Goal: Transaction & Acquisition: Purchase product/service

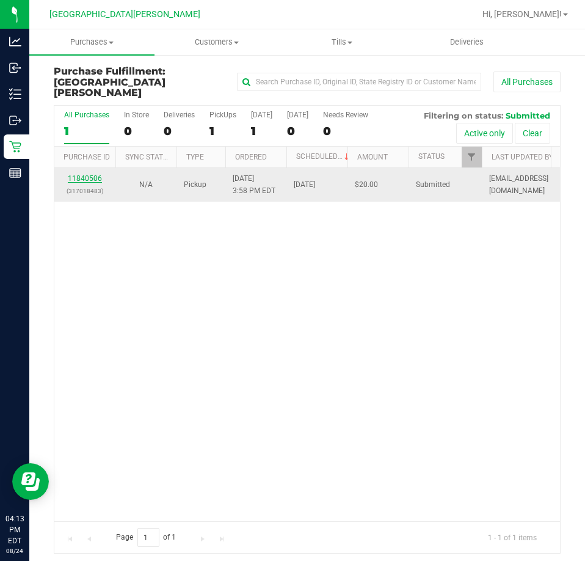
click at [76, 174] on link "11840506" at bounding box center [85, 178] width 34 height 9
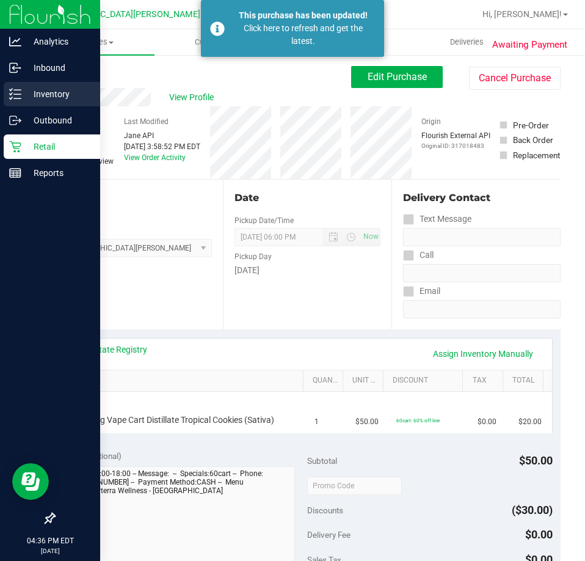
click at [49, 95] on p "Inventory" at bounding box center [57, 94] width 73 height 15
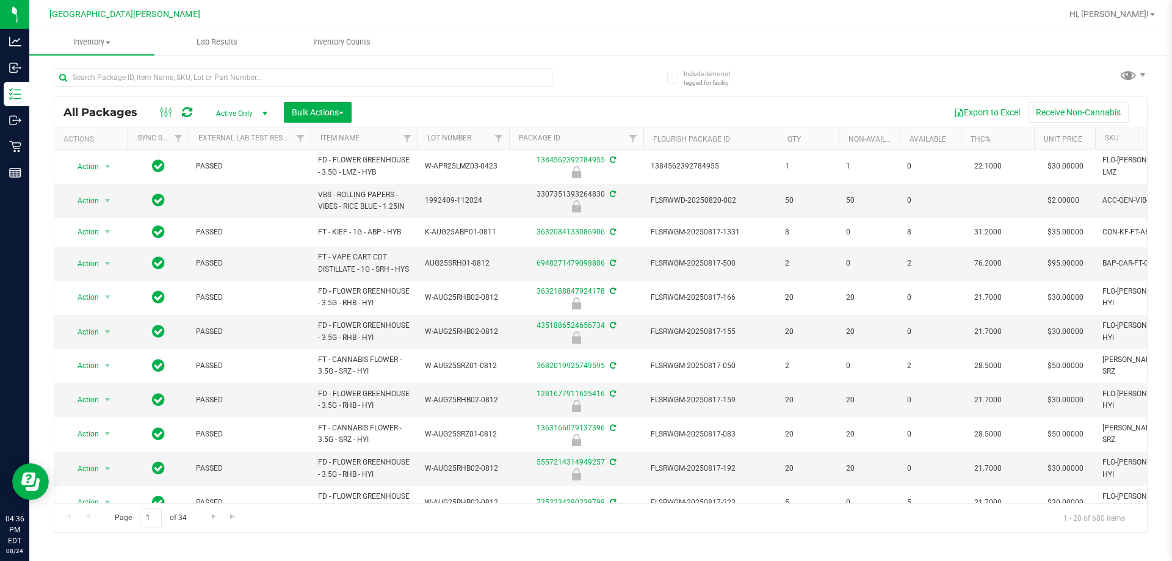
click at [301, 88] on div at bounding box center [303, 82] width 499 height 28
click at [211, 70] on input "text" at bounding box center [303, 77] width 499 height 18
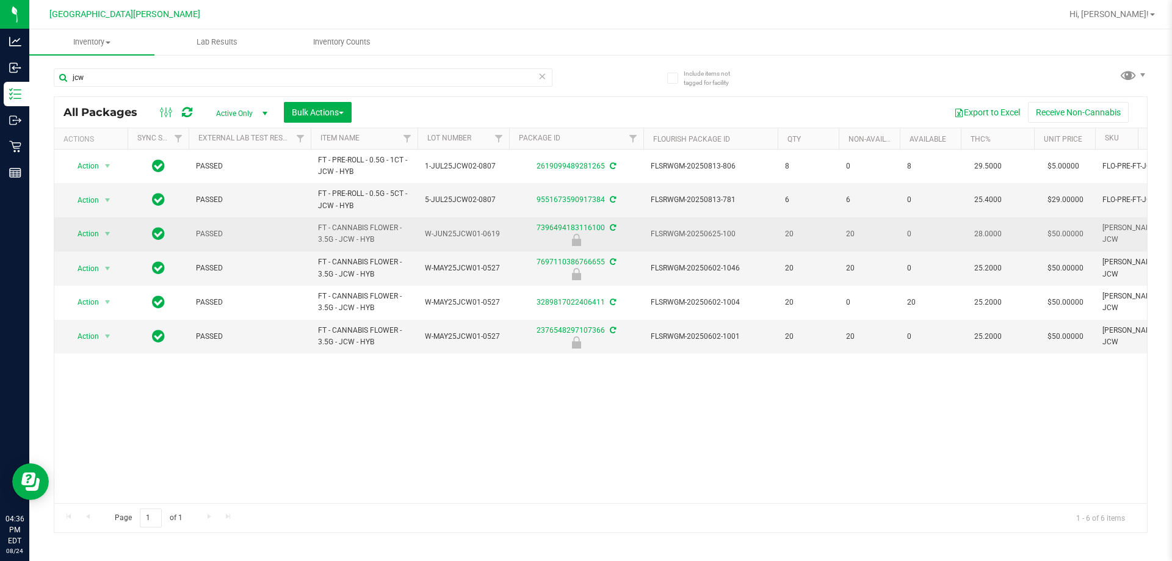
click at [357, 239] on span "FT - CANNABIS FLOWER - 3.5G - JCW - HYB" at bounding box center [364, 233] width 92 height 23
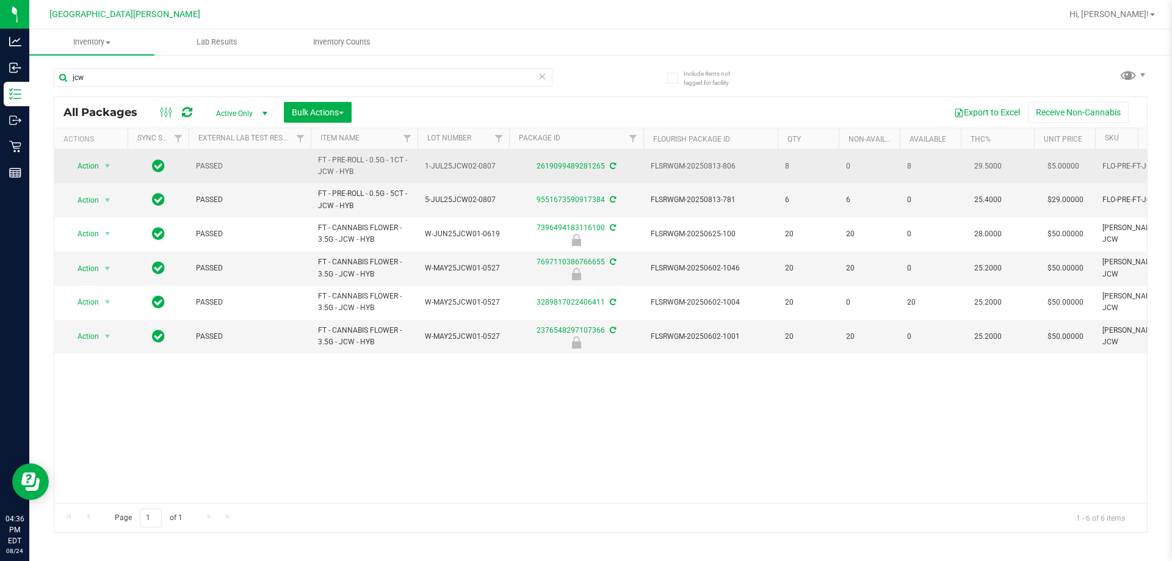
click at [348, 157] on span "FT - PRE-ROLL - 0.5G - 1CT - JCW - HYB" at bounding box center [364, 165] width 92 height 23
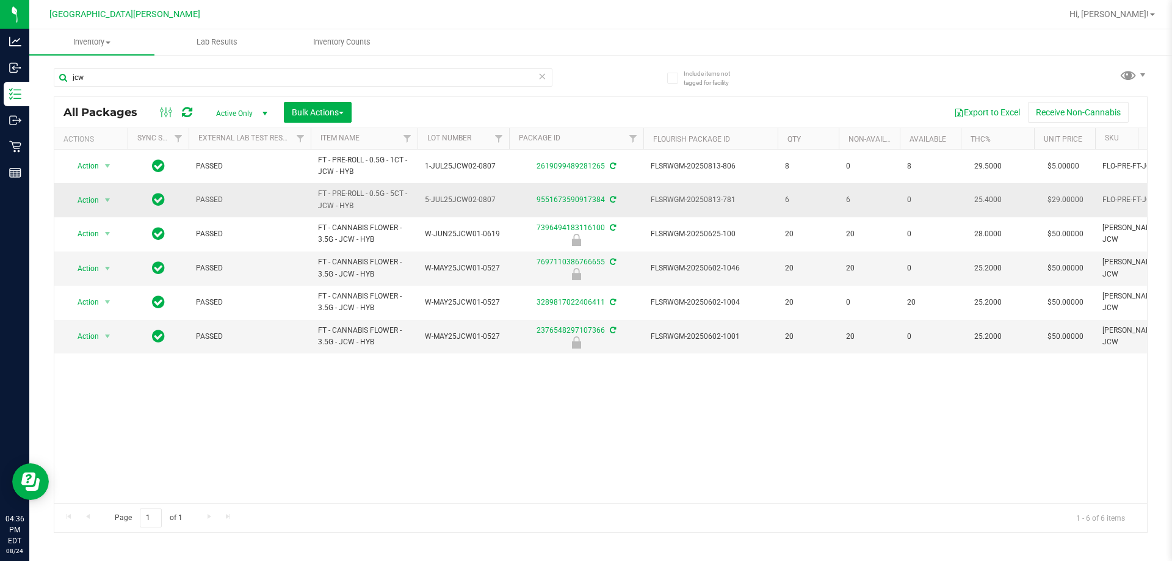
click at [344, 198] on span "FT - PRE-ROLL - 0.5G - 5CT - JCW - HYB" at bounding box center [364, 199] width 92 height 23
click at [344, 199] on span "FT - PRE-ROLL - 0.5G - 5CT - JCW - HYB" at bounding box center [364, 199] width 92 height 23
copy tr "FT - PRE-ROLL - 0.5G - 5CT - JCW - HYB"
click at [190, 77] on input "jcw" at bounding box center [303, 77] width 499 height 18
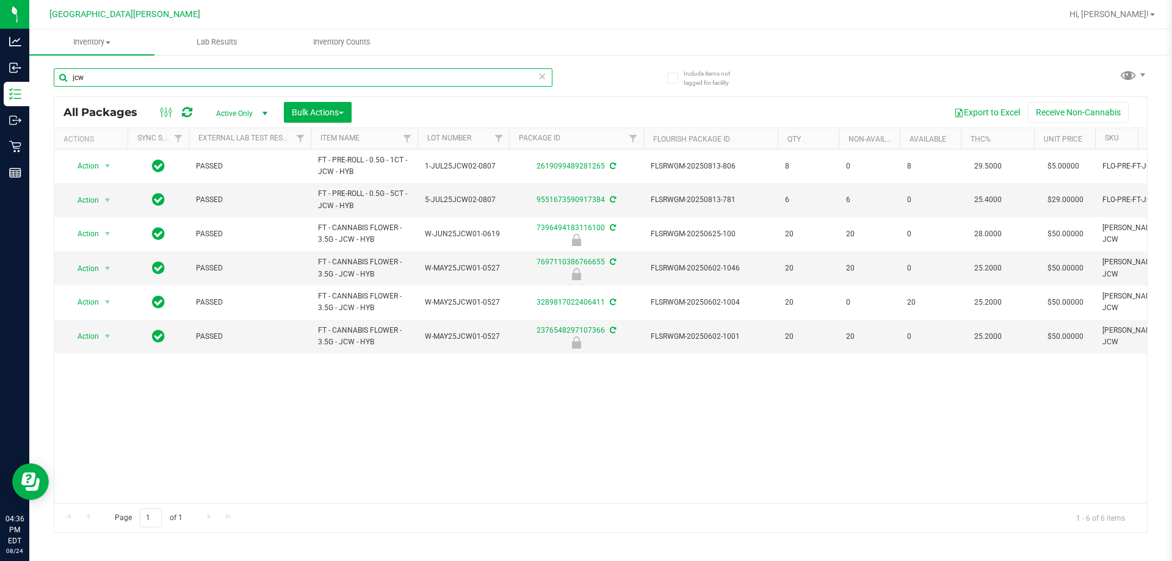
click at [190, 77] on input "jcw" at bounding box center [303, 77] width 499 height 18
paste input "FT - PRE-ROLL - 0.5G - 5CT - JCW - HYB"
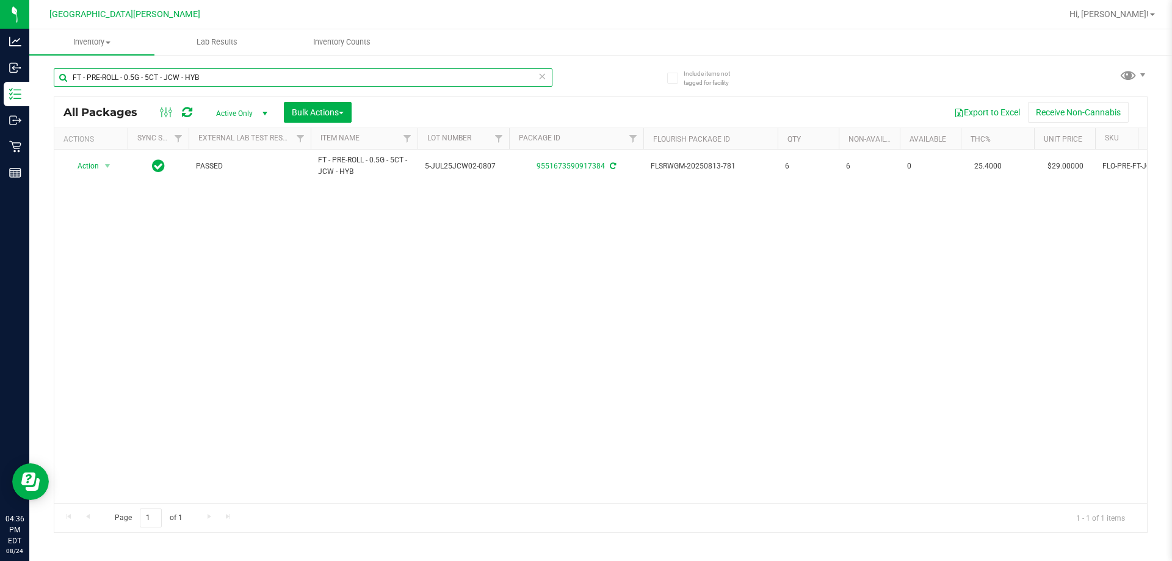
type input "FT - PRE-ROLL - 0.5G - 5CT - JCW - HYB"
click at [584, 216] on div "Action Action Adjust qty Create package Edit attributes Global inventory Locate…" at bounding box center [600, 327] width 1093 height 354
click at [584, 313] on div "Action Action Adjust qty Create package Edit attributes Global inventory Locate…" at bounding box center [600, 327] width 1093 height 354
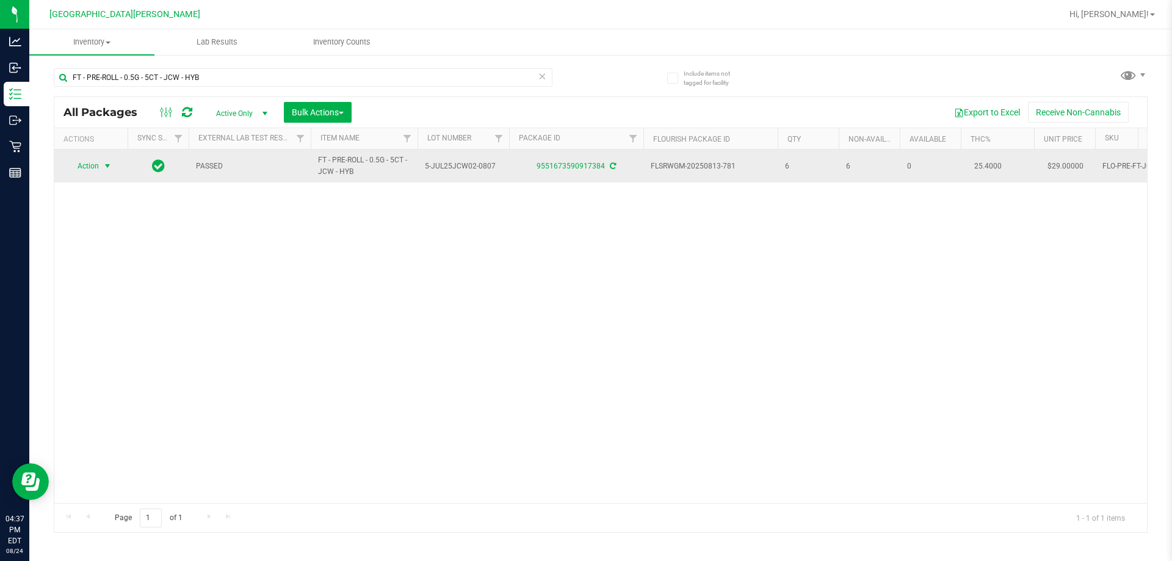
click at [104, 170] on span "select" at bounding box center [108, 166] width 10 height 10
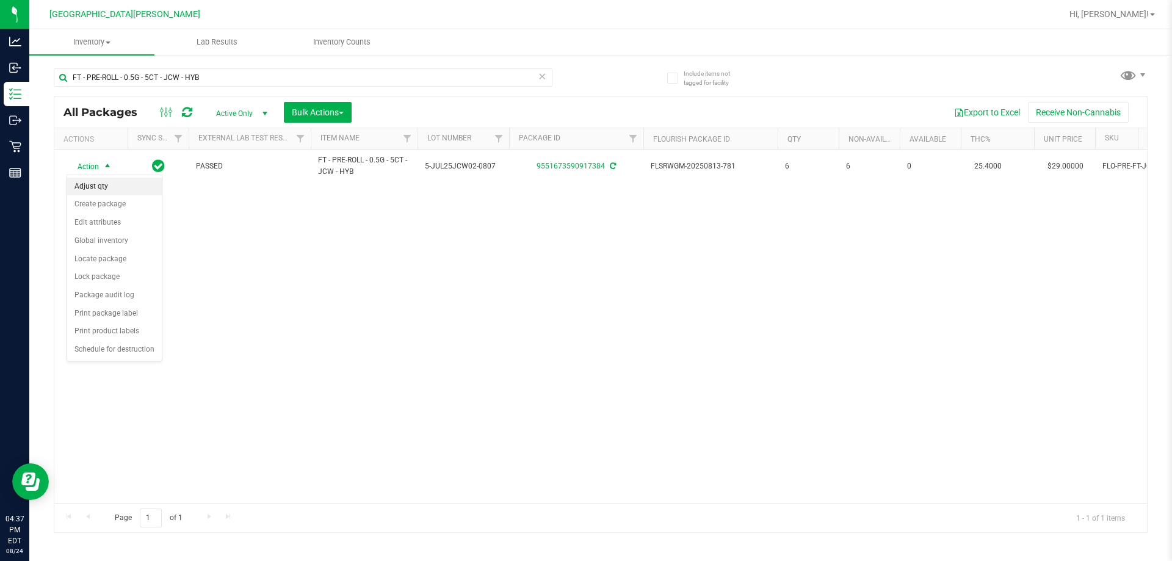
click at [101, 187] on li "Adjust qty" at bounding box center [114, 187] width 95 height 18
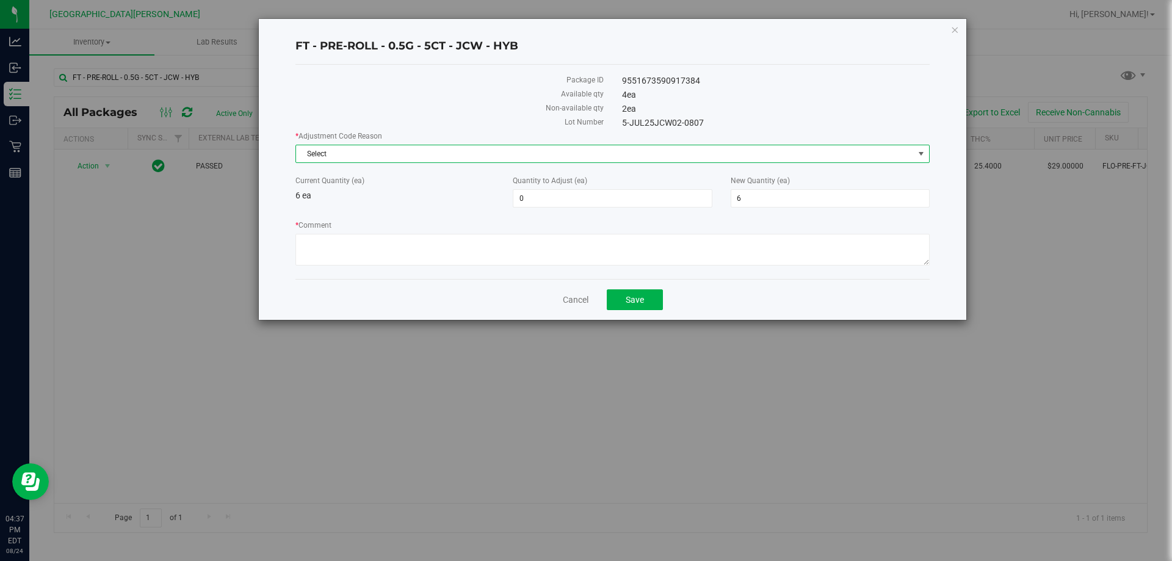
click at [380, 156] on span "Select" at bounding box center [605, 153] width 618 height 17
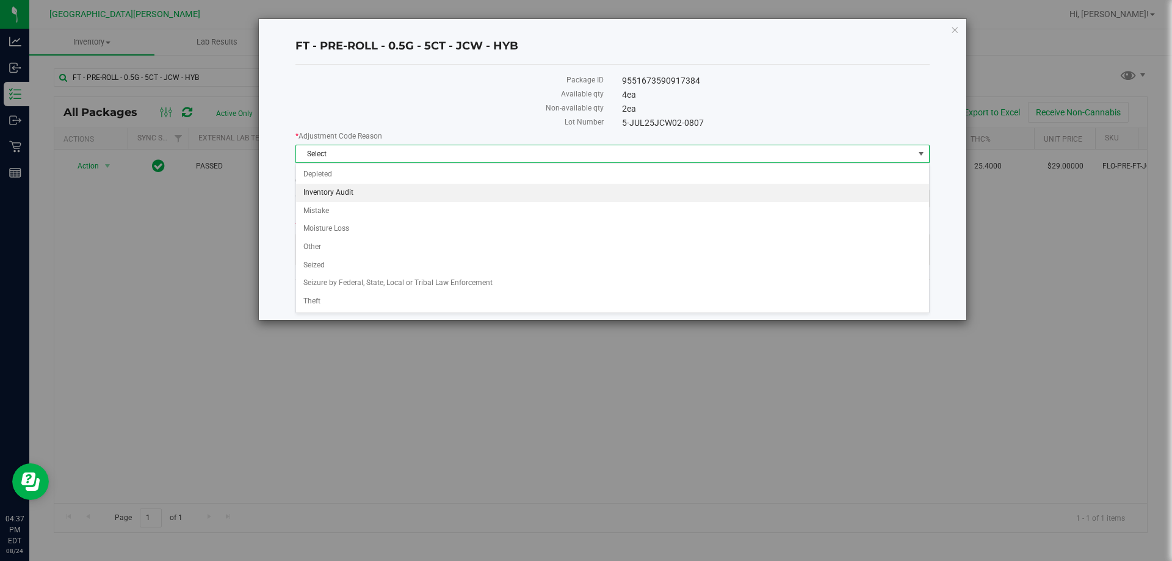
click at [344, 194] on li "Inventory Audit" at bounding box center [612, 193] width 633 height 18
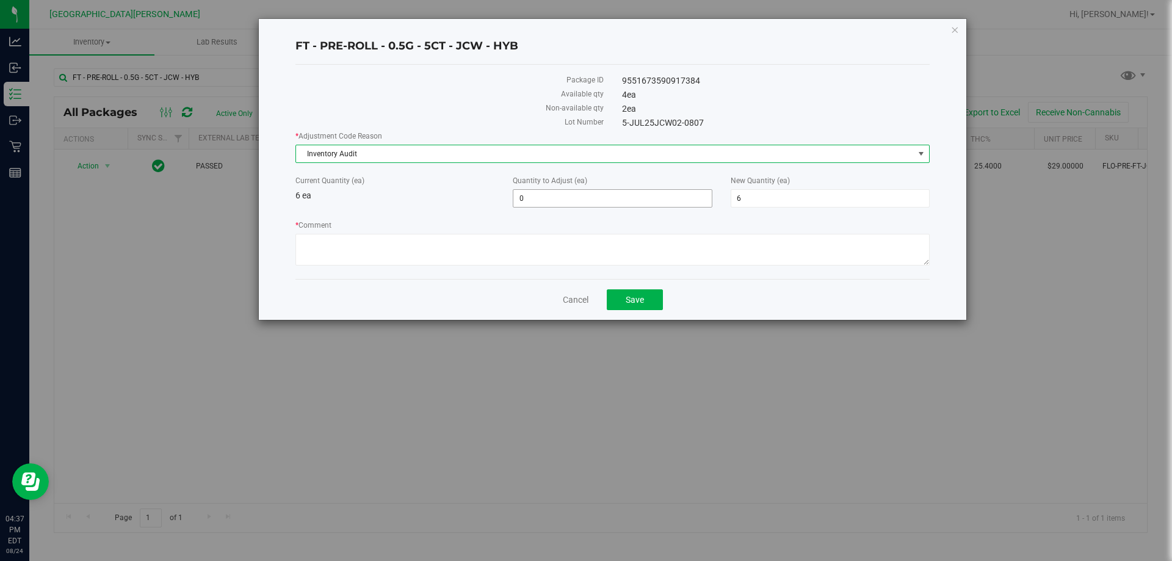
click at [561, 198] on span "0 0" at bounding box center [612, 198] width 199 height 18
type input "2"
type input "8"
click at [542, 250] on textarea "* Comment" at bounding box center [613, 250] width 634 height 32
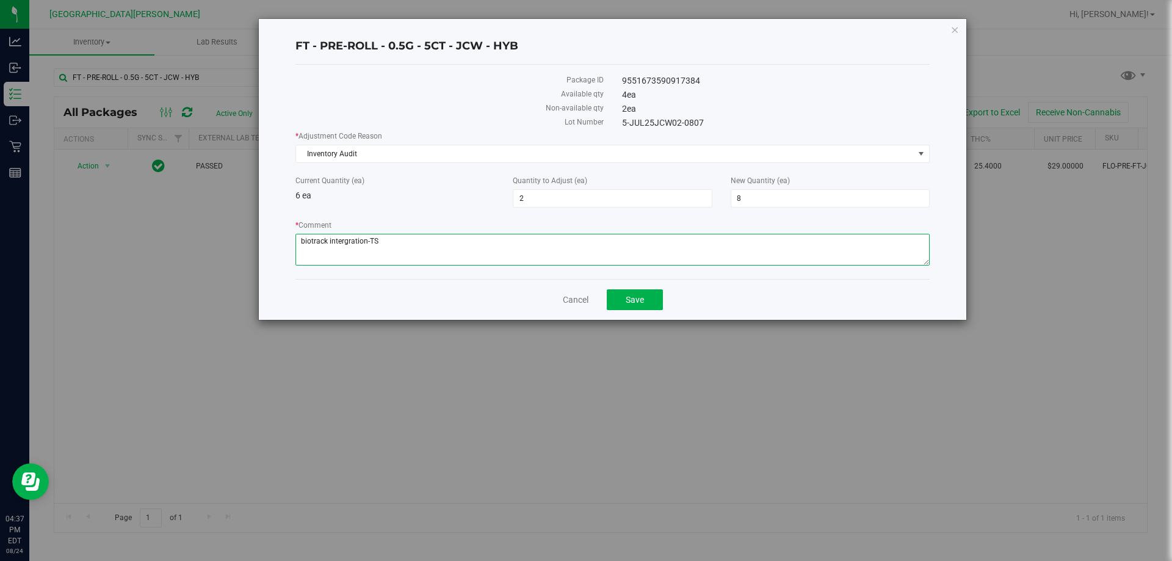
click at [310, 244] on textarea "* Comment" at bounding box center [613, 250] width 634 height 32
click at [435, 239] on textarea "* Comment" at bounding box center [613, 250] width 634 height 32
type textarea "bio-track intergration-TS"
click at [584, 294] on button "Save" at bounding box center [635, 299] width 56 height 21
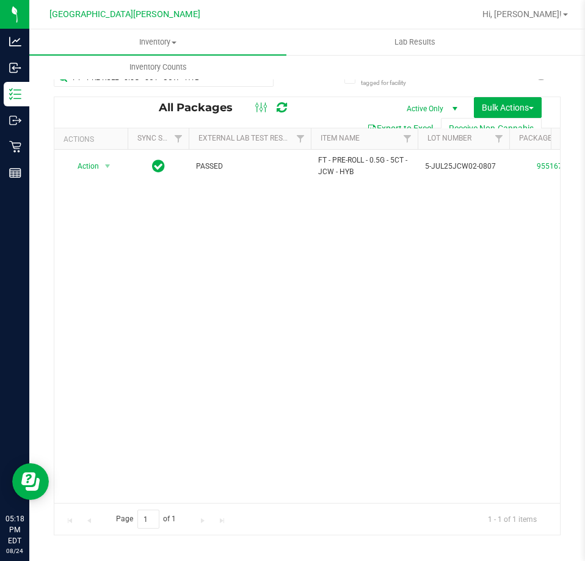
drag, startPoint x: 164, startPoint y: 363, endPoint x: 164, endPoint y: 247, distance: 116.6
click at [164, 288] on div "Action Action Adjust qty Create package Edit attributes Global inventory Locate…" at bounding box center [307, 326] width 506 height 353
click at [145, 38] on span "Inventory" at bounding box center [157, 42] width 257 height 11
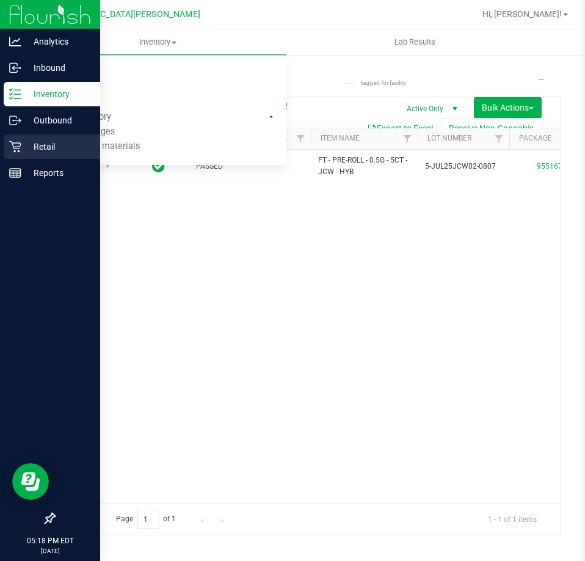
click at [24, 147] on p "Retail" at bounding box center [57, 146] width 73 height 15
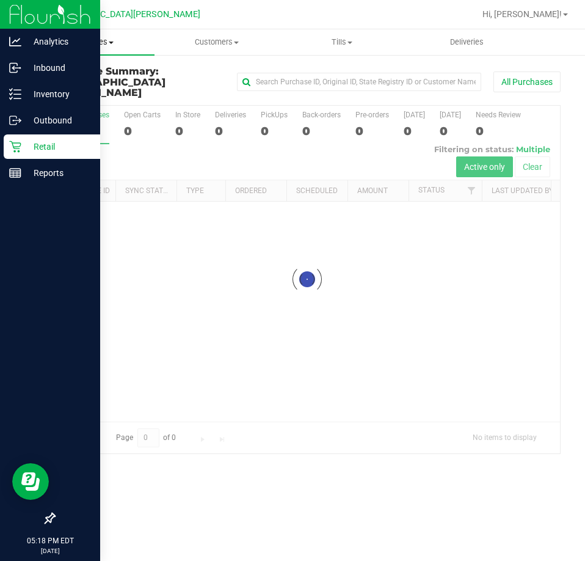
click at [80, 40] on span "Purchases" at bounding box center [91, 42] width 125 height 11
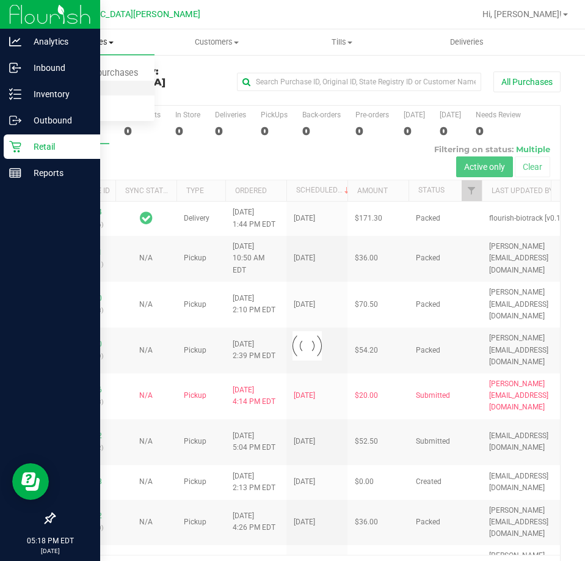
click at [78, 83] on span "Fulfillment" at bounding box center [67, 88] width 76 height 10
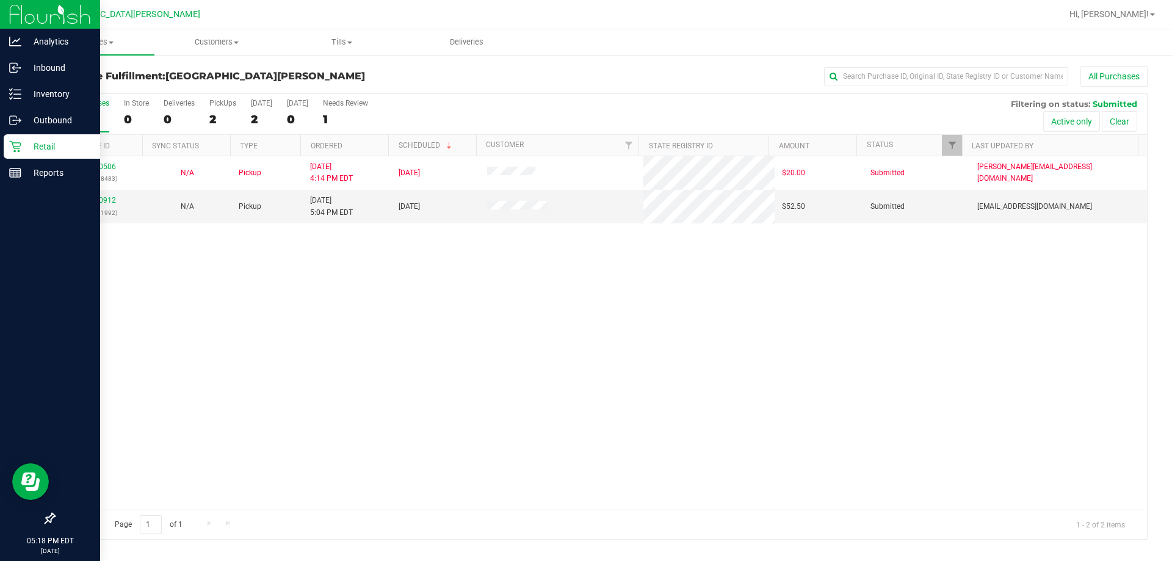
click at [584, 367] on div "11840506 (317018483) N/A Pickup 8/24/2025 4:14 PM EDT 8/24/2025 $20.00 Submitte…" at bounding box center [600, 333] width 1093 height 354
click at [109, 198] on link "11840912" at bounding box center [99, 200] width 34 height 9
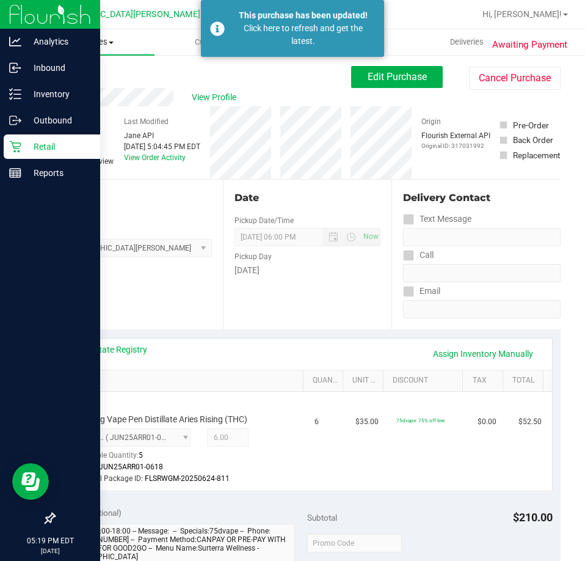
click at [85, 40] on span "Purchases" at bounding box center [91, 42] width 125 height 11
click at [73, 84] on span "Fulfillment" at bounding box center [67, 88] width 76 height 10
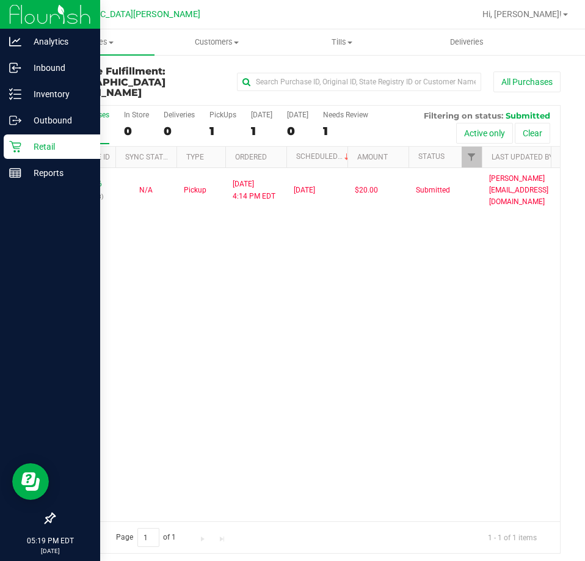
click at [289, 346] on div "11840506 (317018483) N/A Pickup 8/24/2025 4:14 PM EDT 8/24/2025 $20.00 Submitte…" at bounding box center [307, 344] width 506 height 353
click at [323, 261] on div "11840506 (317018483) N/A Pickup 8/24/2025 4:14 PM EDT 8/24/2025 $20.00 Submitte…" at bounding box center [307, 344] width 506 height 353
click at [138, 285] on div "11840506 (317018483) N/A Pickup 8/24/2025 4:14 PM EDT 8/24/2025 $20.00 Submitte…" at bounding box center [307, 344] width 506 height 353
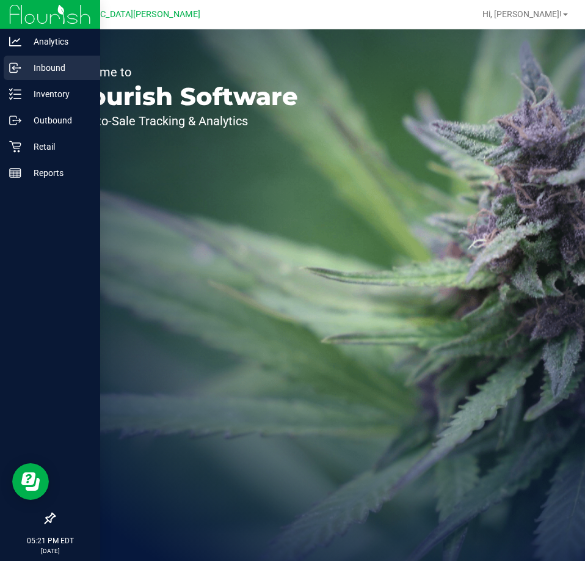
click at [45, 78] on div "Inbound" at bounding box center [52, 68] width 96 height 24
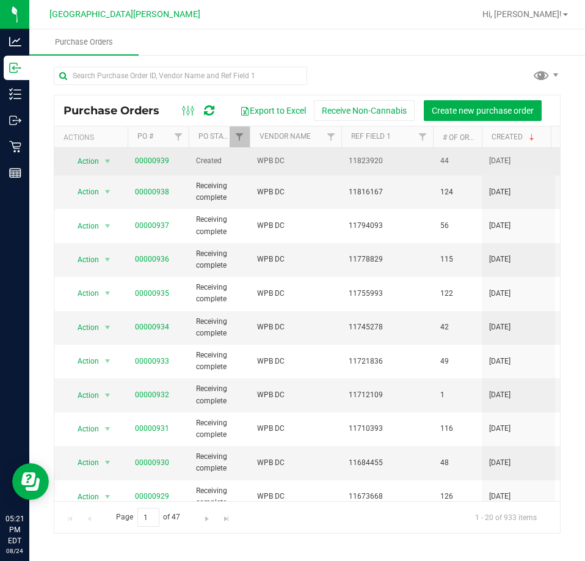
click at [151, 167] on span "00000939" at bounding box center [152, 161] width 34 height 12
click at [158, 157] on link "00000939" at bounding box center [152, 160] width 34 height 9
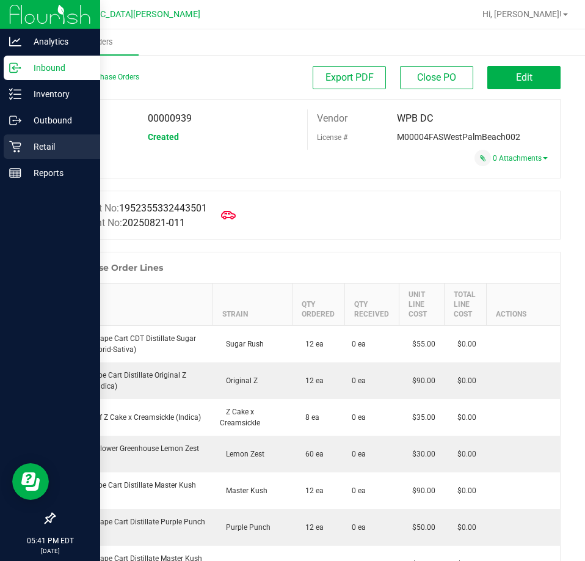
click at [40, 147] on p "Retail" at bounding box center [57, 146] width 73 height 15
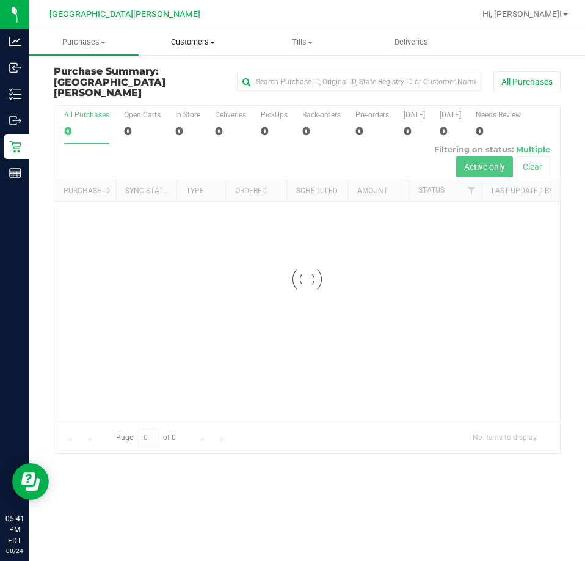
click at [191, 53] on uib-tab-heading "Customers All customers Add a new customer All physicians" at bounding box center [193, 42] width 108 height 24
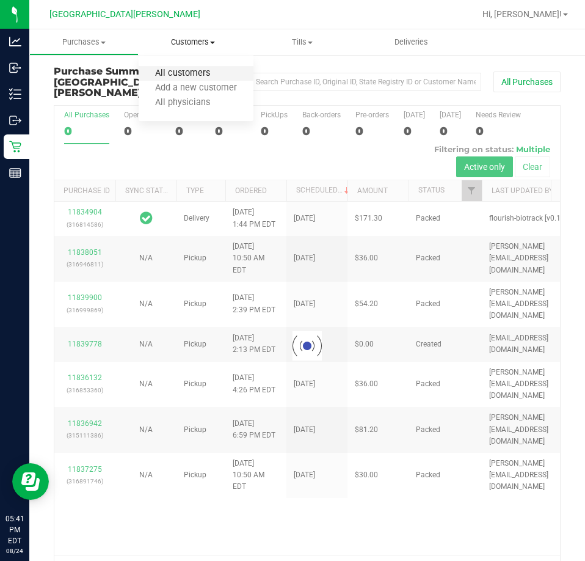
click at [194, 76] on span "All customers" at bounding box center [183, 73] width 88 height 10
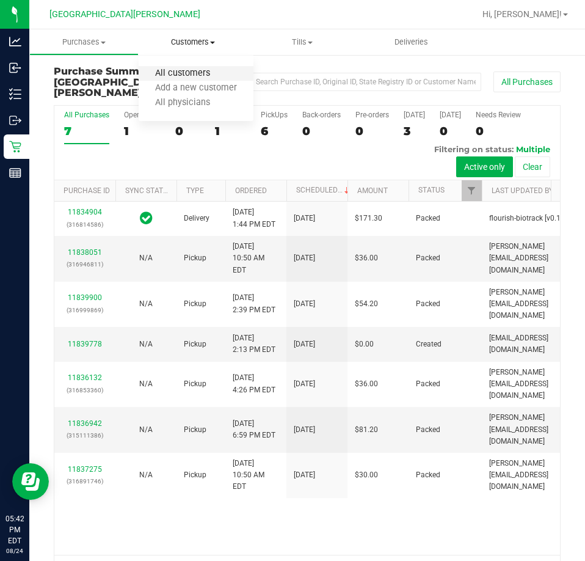
click at [211, 74] on span "All customers" at bounding box center [183, 73] width 88 height 10
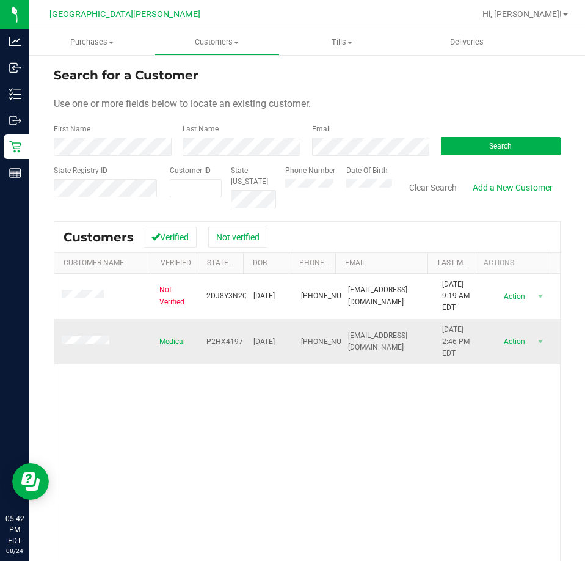
click at [91, 347] on td at bounding box center [103, 341] width 98 height 45
click at [95, 346] on span at bounding box center [87, 341] width 51 height 12
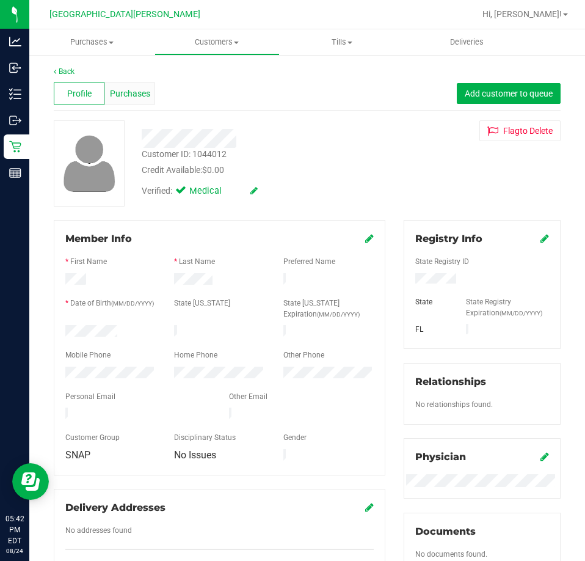
click at [139, 92] on span "Purchases" at bounding box center [130, 93] width 40 height 13
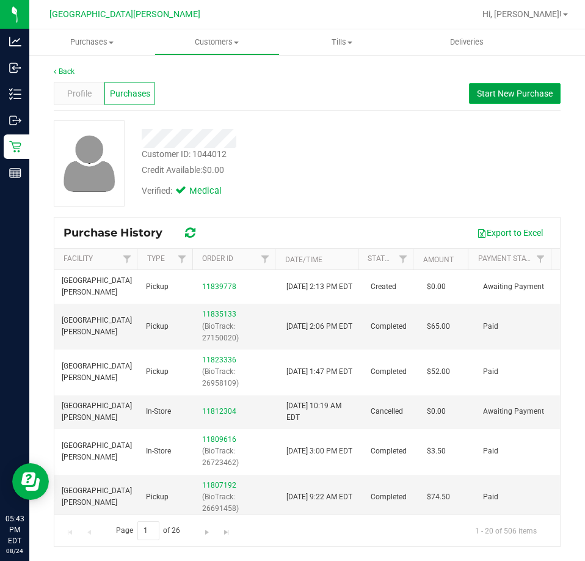
click at [499, 96] on span "Start New Purchase" at bounding box center [515, 94] width 76 height 10
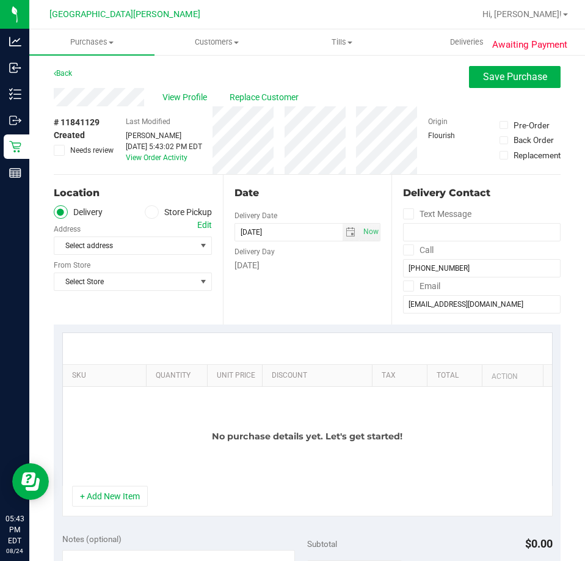
click at [176, 200] on div "Location Delivery Store Pickup Address Edit Select address Select address From …" at bounding box center [138, 250] width 169 height 150
click at [174, 206] on label "Store Pickup" at bounding box center [178, 212] width 67 height 14
click at [0, 0] on input "Store Pickup" at bounding box center [0, 0] width 0 height 0
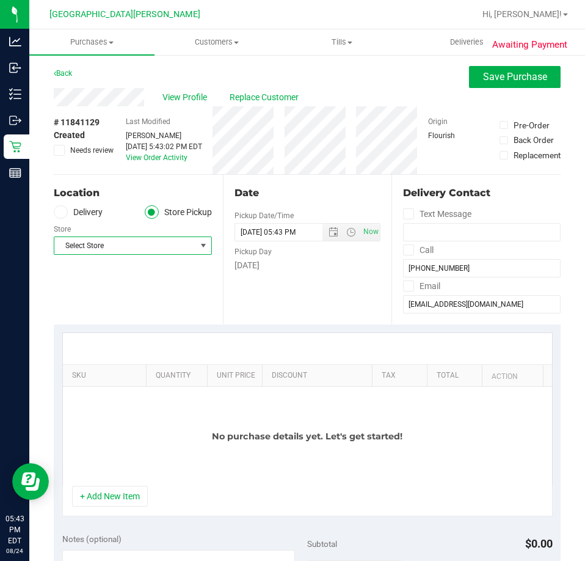
click at [148, 245] on span "Select Store" at bounding box center [125, 245] width 142 height 17
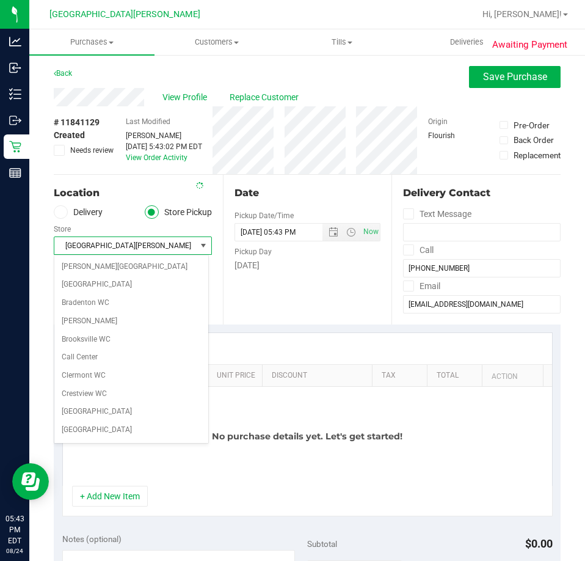
scroll to position [162, 0]
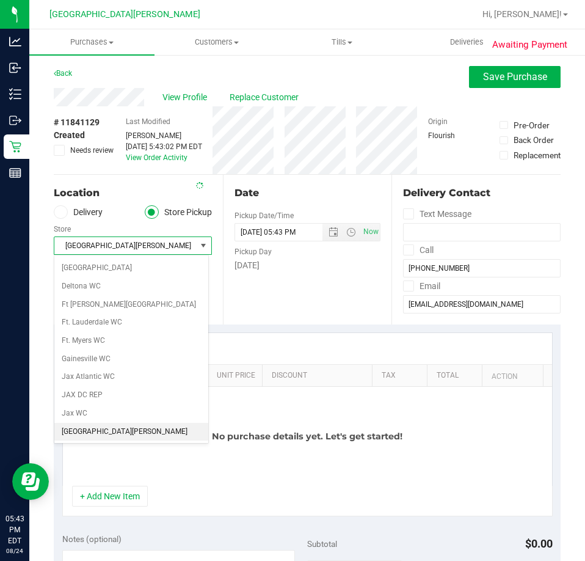
click at [148, 245] on span "[GEOGRAPHIC_DATA][PERSON_NAME]" at bounding box center [125, 245] width 142 height 17
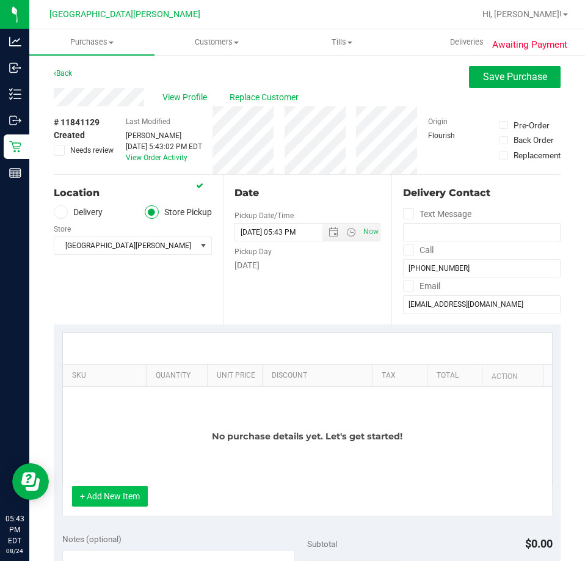
click at [101, 489] on button "+ Add New Item" at bounding box center [110, 495] width 76 height 21
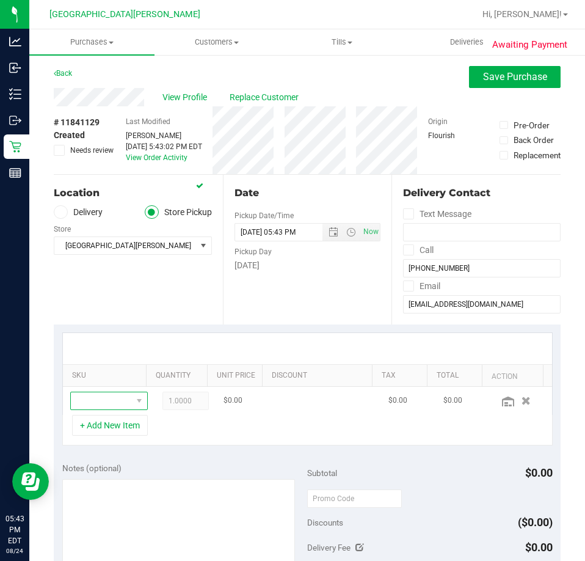
click at [131, 402] on span "NO DATA FOUND" at bounding box center [138, 400] width 15 height 17
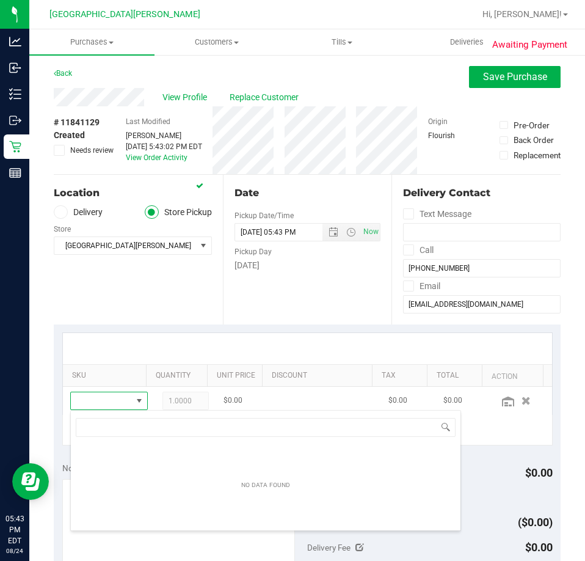
scroll to position [18, 50]
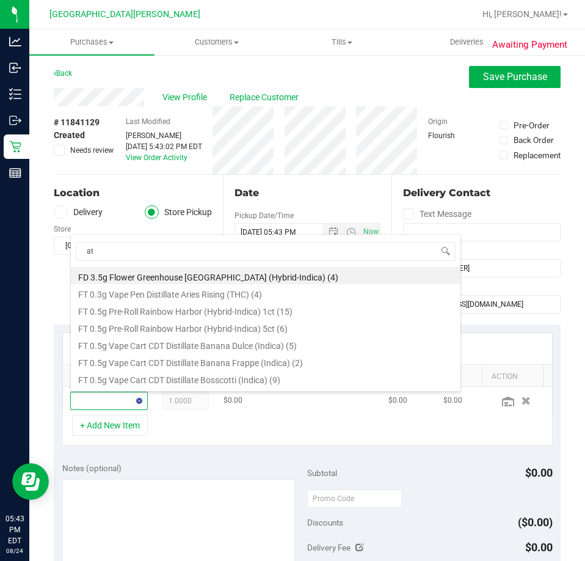
type input "atm"
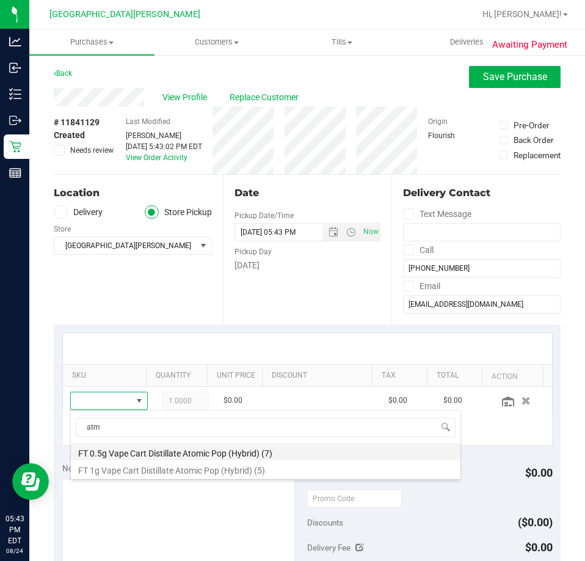
click at [187, 454] on li "FT 0.5g Vape Cart Distillate Atomic Pop (Hybrid) (7)" at bounding box center [266, 451] width 390 height 17
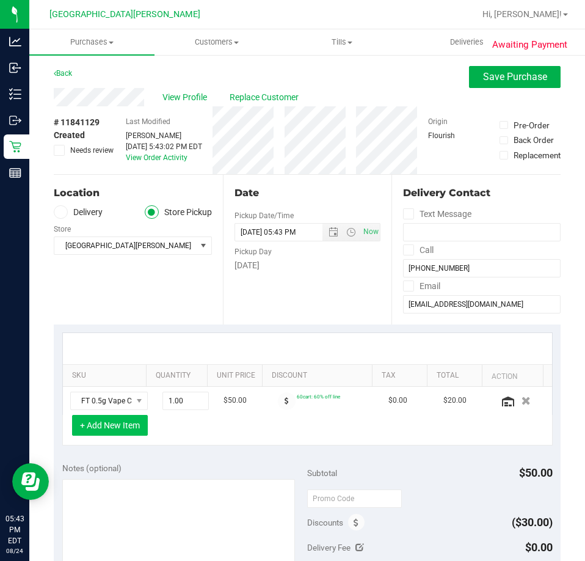
click at [129, 429] on button "+ Add New Item" at bounding box center [110, 425] width 76 height 21
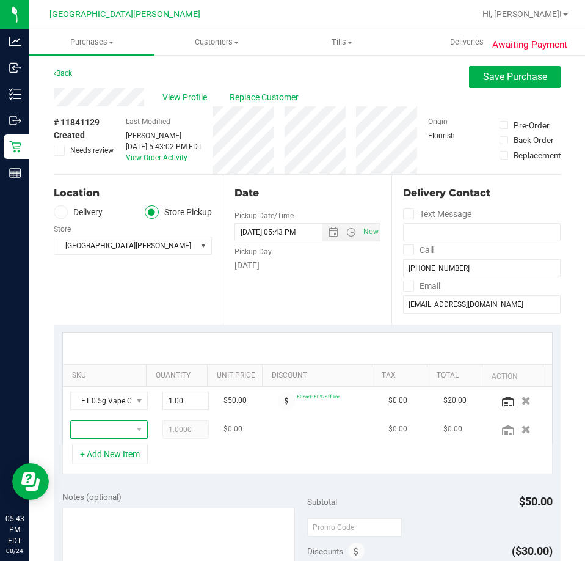
click at [131, 426] on span "NO DATA FOUND" at bounding box center [138, 429] width 15 height 17
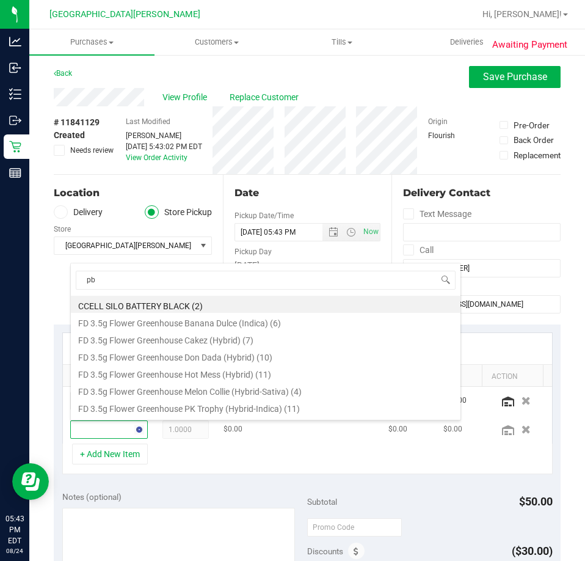
type input "pbs"
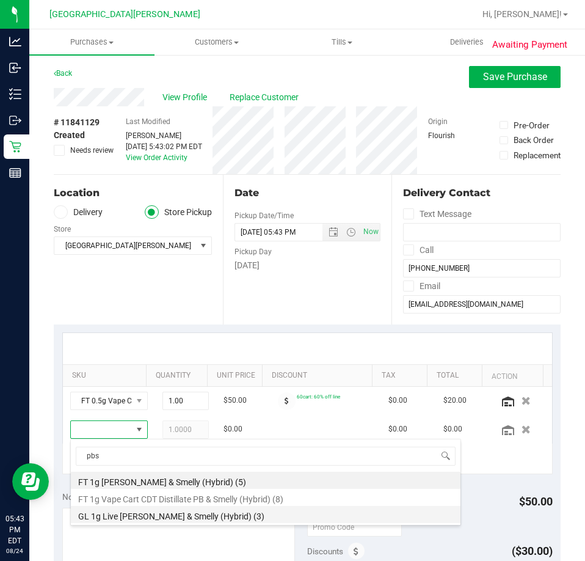
click at [125, 517] on li "GL 1g Live [PERSON_NAME] & Smelly (Hybrid) (3)" at bounding box center [266, 514] width 390 height 17
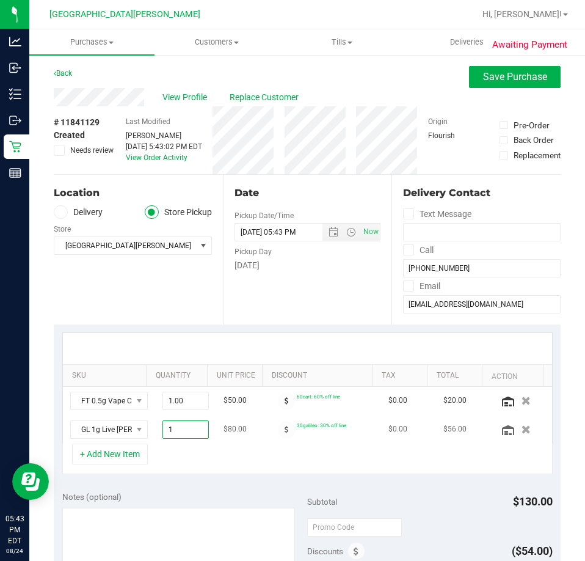
click at [164, 430] on span "1.00 1" at bounding box center [185, 429] width 46 height 18
click at [164, 430] on input "1" at bounding box center [185, 429] width 45 height 17
type input "2"
type input "2.00"
click at [203, 449] on div "+ Add New Item" at bounding box center [307, 458] width 490 height 31
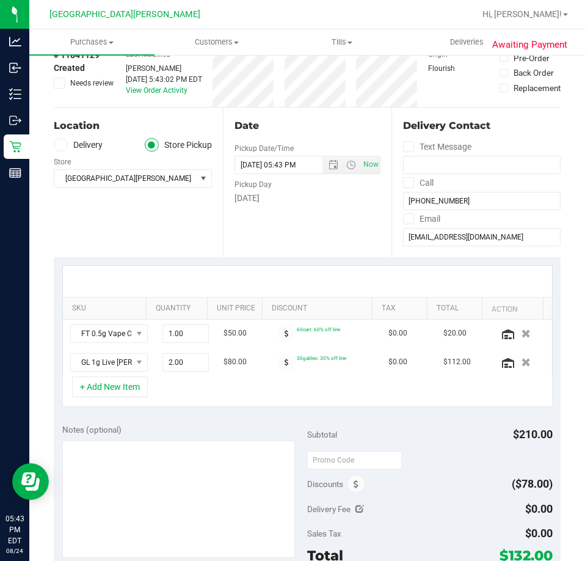
scroll to position [122, 0]
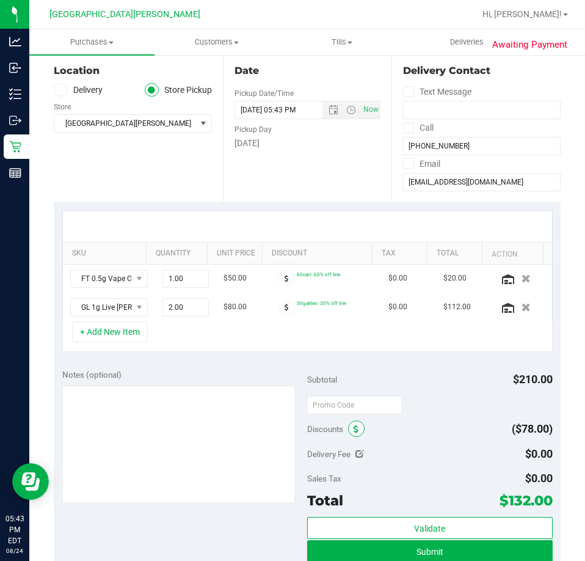
click at [354, 427] on icon at bounding box center [356, 429] width 5 height 9
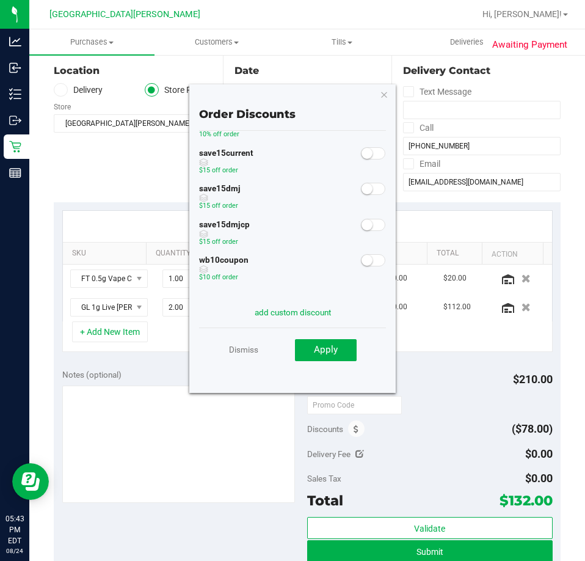
scroll to position [0, 0]
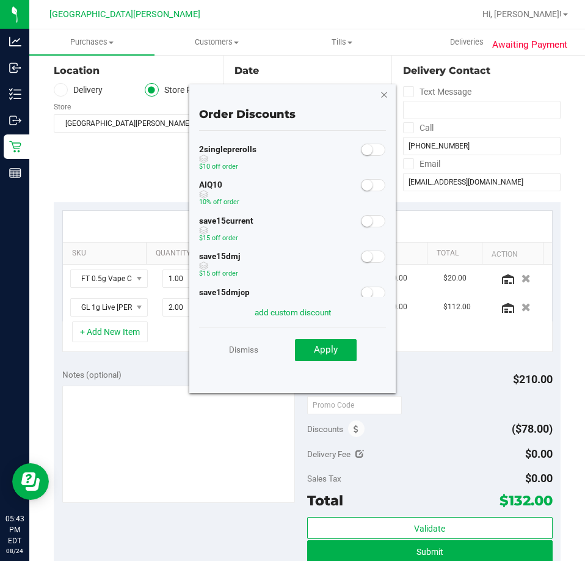
click at [383, 96] on icon "button" at bounding box center [384, 94] width 9 height 15
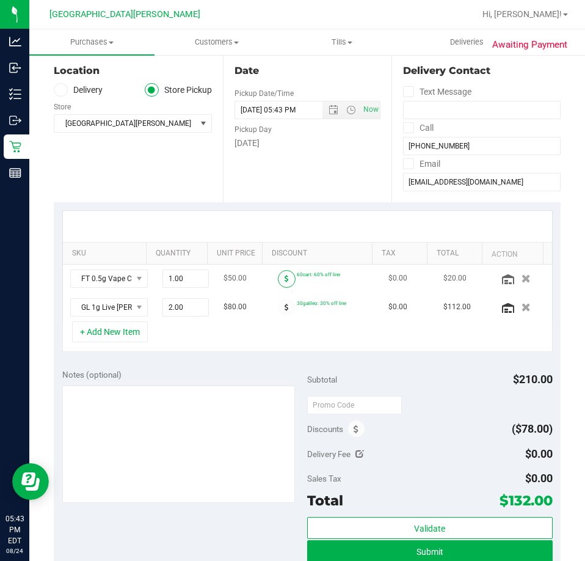
click at [278, 280] on span at bounding box center [287, 279] width 18 height 18
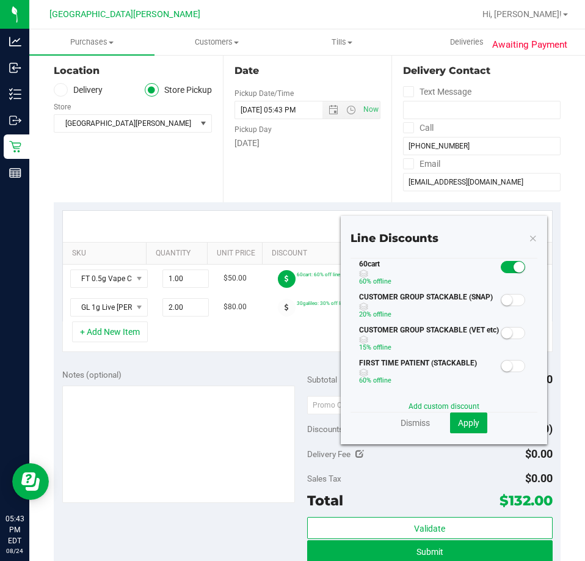
click at [502, 302] on small at bounding box center [506, 299] width 11 height 11
click at [467, 423] on span "Apply" at bounding box center [468, 423] width 21 height 10
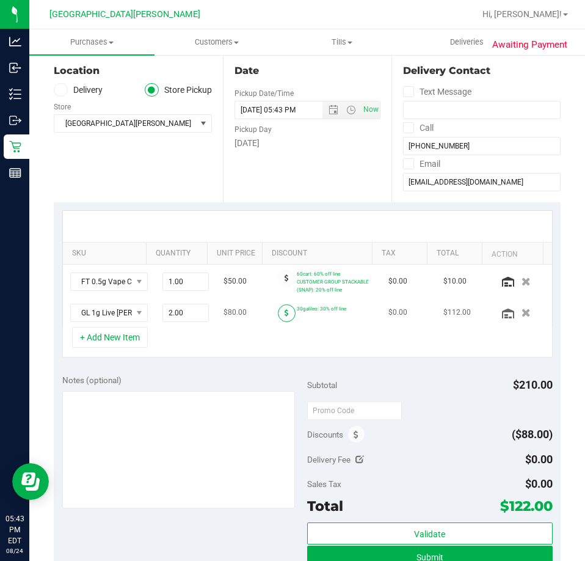
click at [285, 313] on icon at bounding box center [287, 312] width 4 height 7
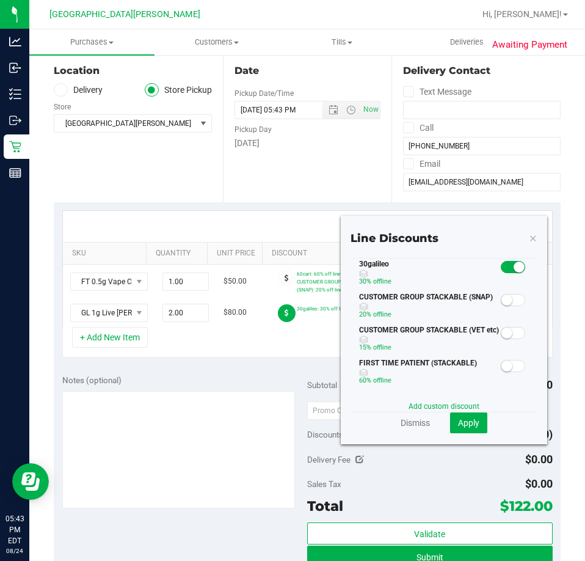
click at [505, 302] on span at bounding box center [513, 300] width 24 height 12
click at [466, 421] on span "Apply" at bounding box center [468, 423] width 21 height 10
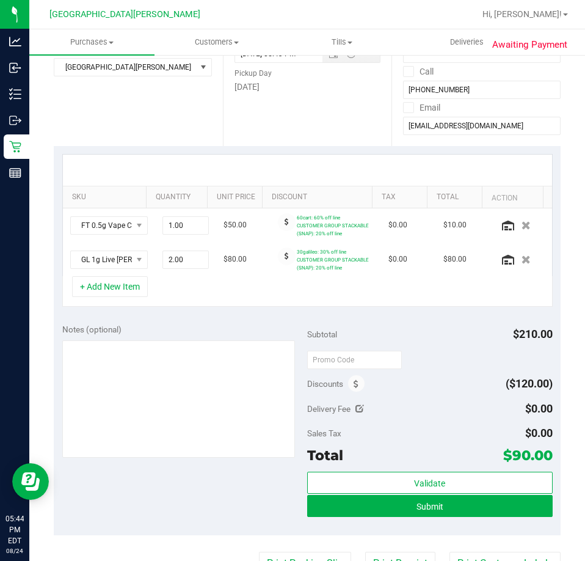
scroll to position [305, 0]
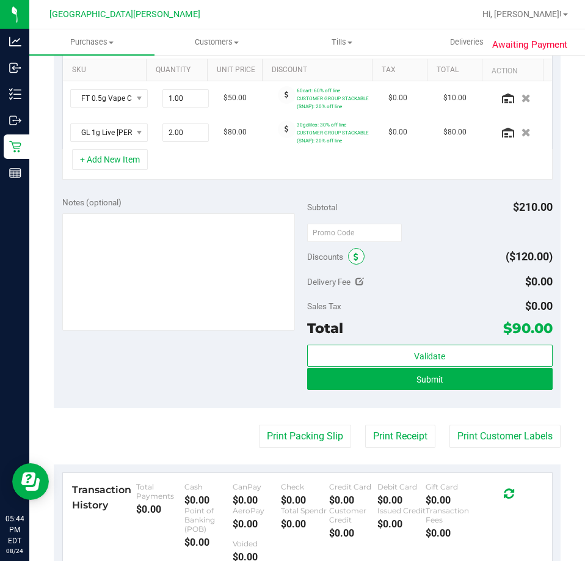
click at [354, 260] on icon at bounding box center [356, 257] width 5 height 9
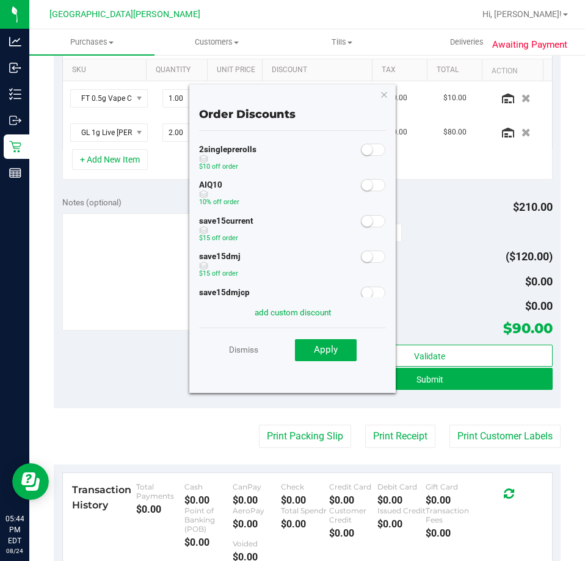
click at [358, 192] on div "AIQ10 10% off order" at bounding box center [292, 194] width 187 height 36
click at [361, 189] on small at bounding box center [366, 185] width 11 height 11
click at [333, 349] on span "Apply" at bounding box center [326, 349] width 24 height 11
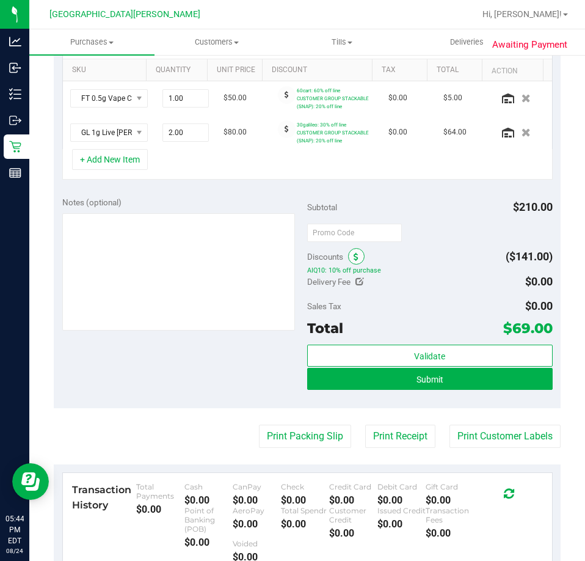
click at [354, 256] on icon at bounding box center [356, 257] width 5 height 9
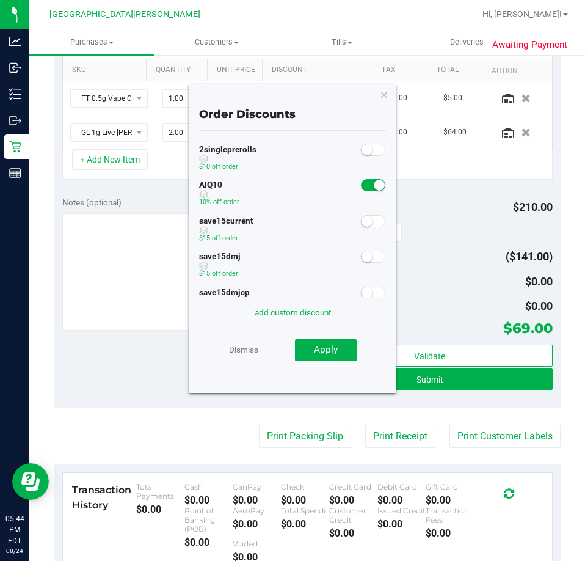
click at [361, 182] on span at bounding box center [373, 185] width 24 height 12
click at [332, 342] on button "Apply" at bounding box center [326, 350] width 62 height 22
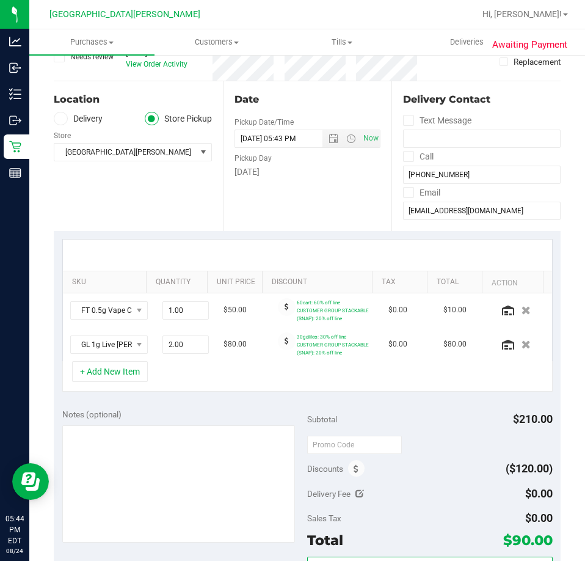
scroll to position [244, 0]
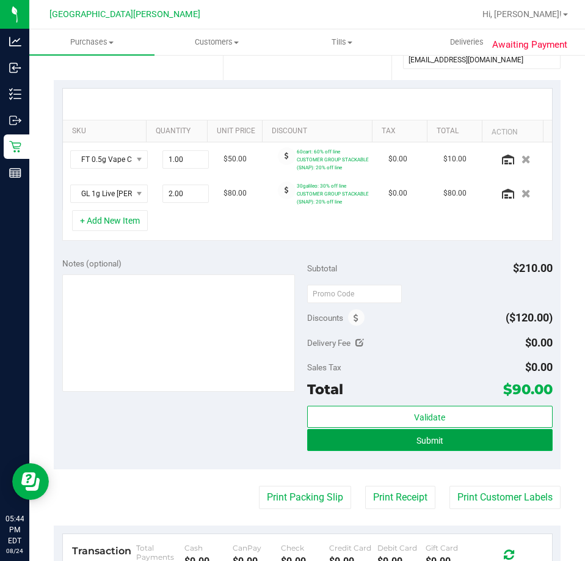
click at [407, 436] on button "Submit" at bounding box center [429, 440] width 245 height 22
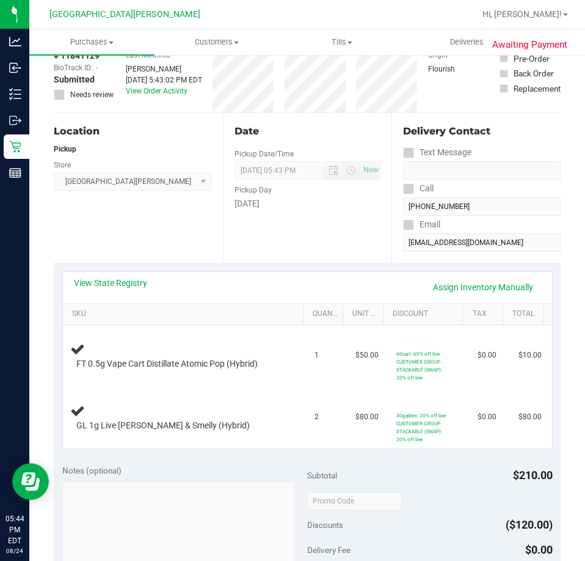
scroll to position [61, 0]
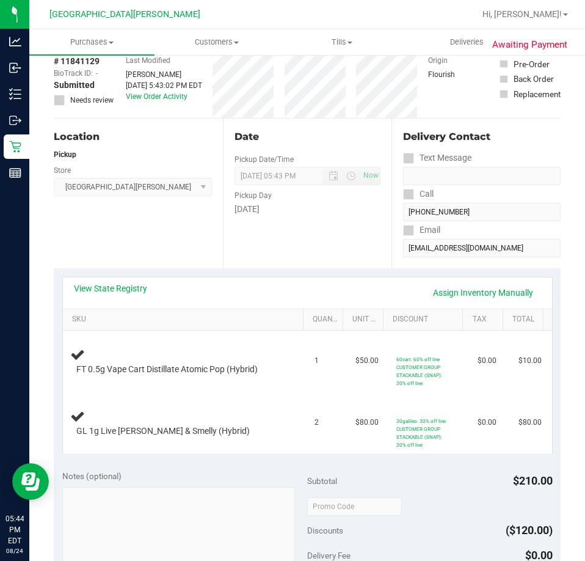
click at [459, 303] on div "View State Registry Assign Inventory Manually" at bounding box center [307, 292] width 489 height 31
click at [460, 292] on link "Assign Inventory Manually" at bounding box center [483, 292] width 116 height 21
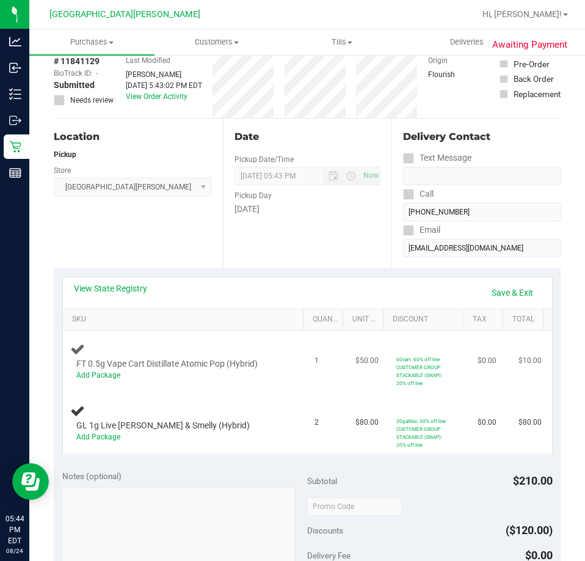
click at [100, 380] on div "Add Package" at bounding box center [179, 375] width 207 height 12
click at [107, 374] on link "Add Package" at bounding box center [98, 375] width 44 height 9
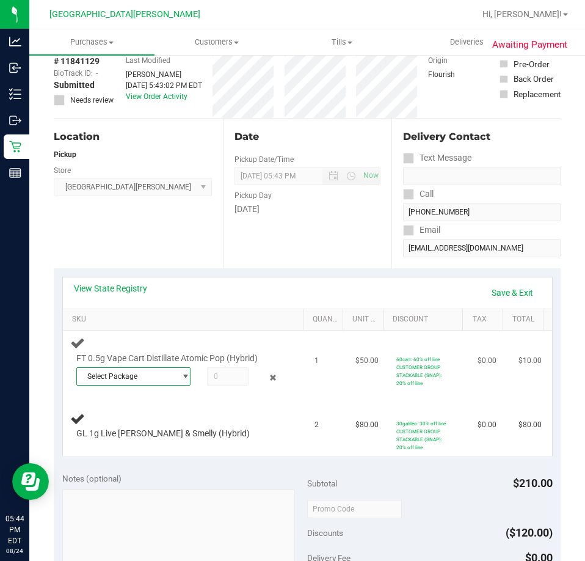
click at [133, 374] on span "Select Package" at bounding box center [126, 376] width 98 height 17
click at [128, 428] on span "9639629932380078" at bounding box center [118, 426] width 68 height 9
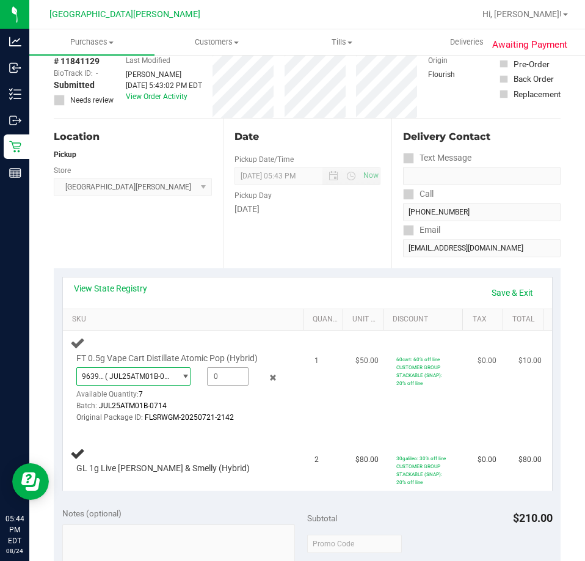
click at [208, 379] on span at bounding box center [228, 376] width 42 height 18
type input "1"
type input "1.0000"
click at [296, 415] on td "FT 0.5g Vape Cart Distillate Atomic Pop (Hybrid) 9639629932380078 ( JUL25ATM01B…" at bounding box center [185, 379] width 245 height 99
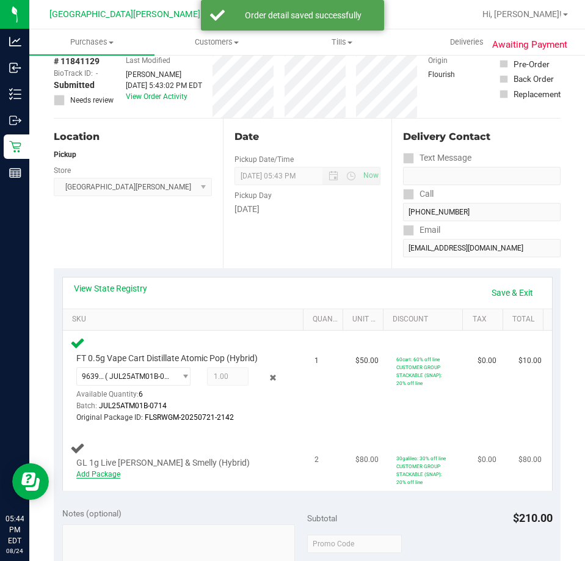
click at [101, 475] on link "Add Package" at bounding box center [98, 474] width 44 height 9
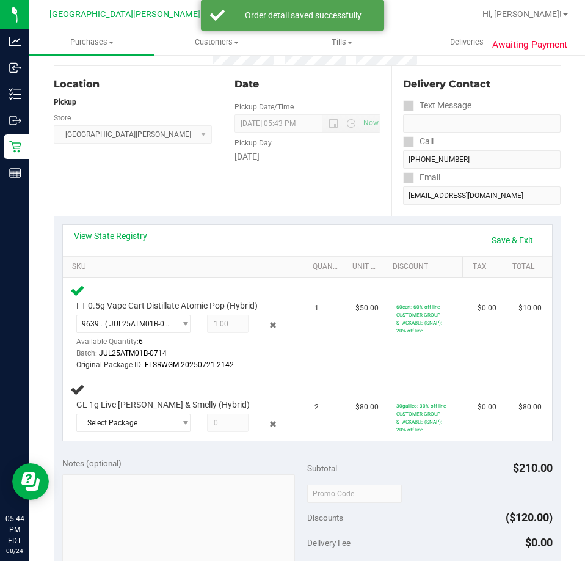
scroll to position [183, 0]
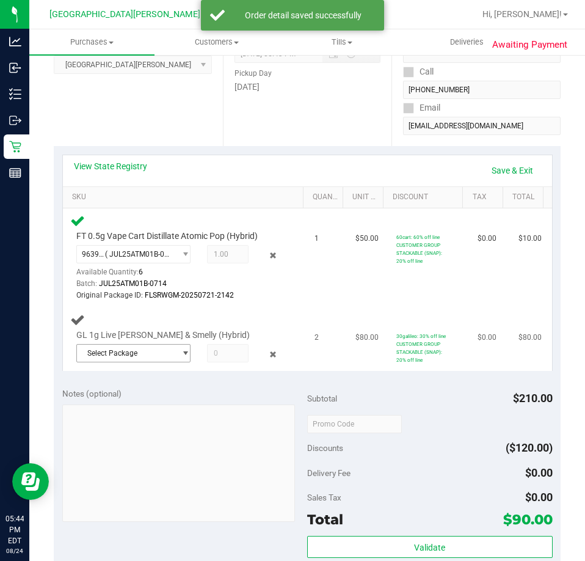
click at [175, 356] on span "select" at bounding box center [182, 352] width 15 height 17
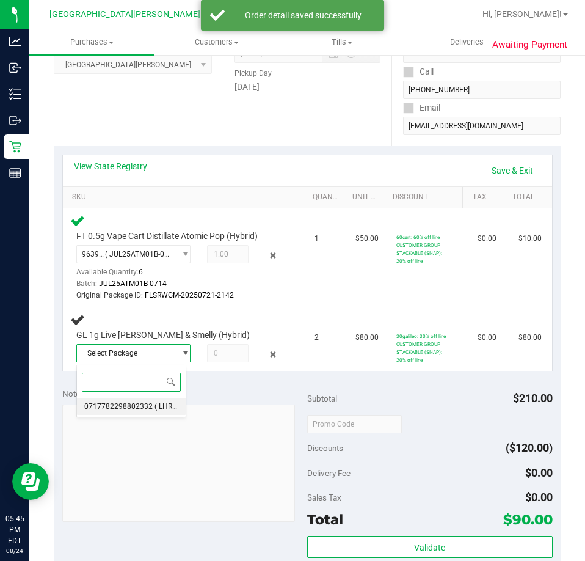
click at [145, 407] on span "0717782298802332" at bounding box center [118, 406] width 68 height 9
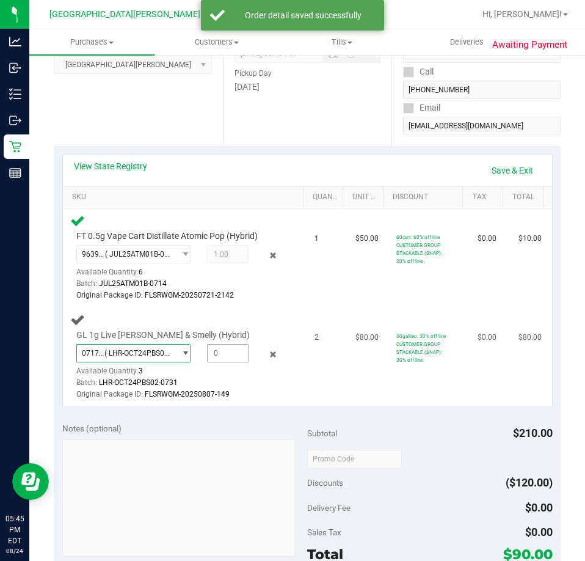
click at [220, 355] on span at bounding box center [228, 353] width 42 height 18
type input "2"
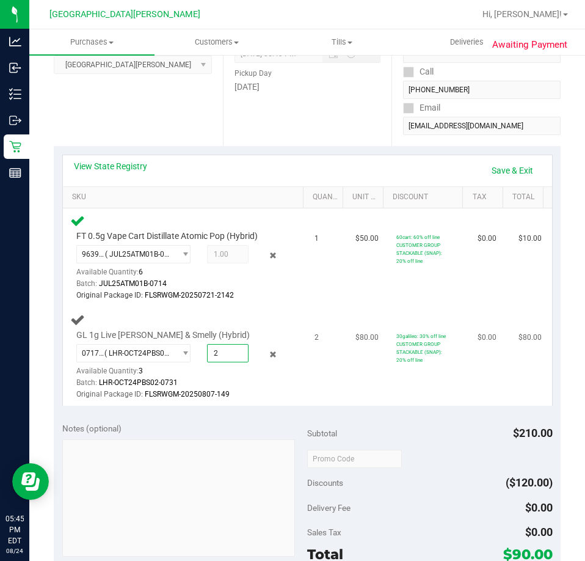
type input "2.0000"
click at [228, 377] on div "Batch: LHR-OCT24PBS02-0731" at bounding box center [179, 383] width 207 height 12
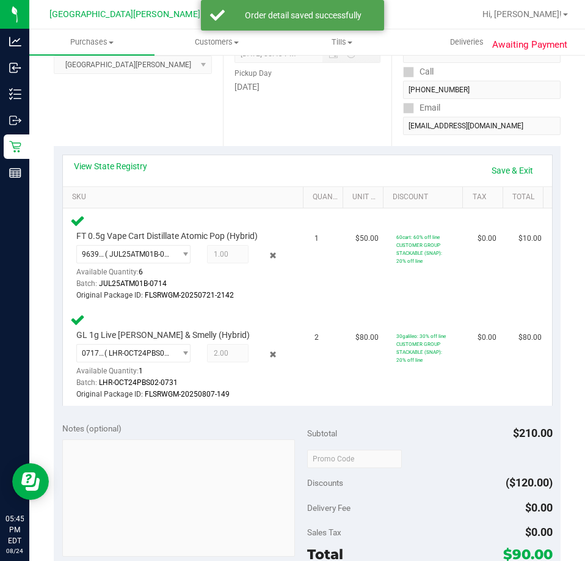
click at [513, 159] on div "View State Registry Save & Exit" at bounding box center [307, 170] width 489 height 31
click at [505, 164] on link "Save & Exit" at bounding box center [512, 170] width 57 height 21
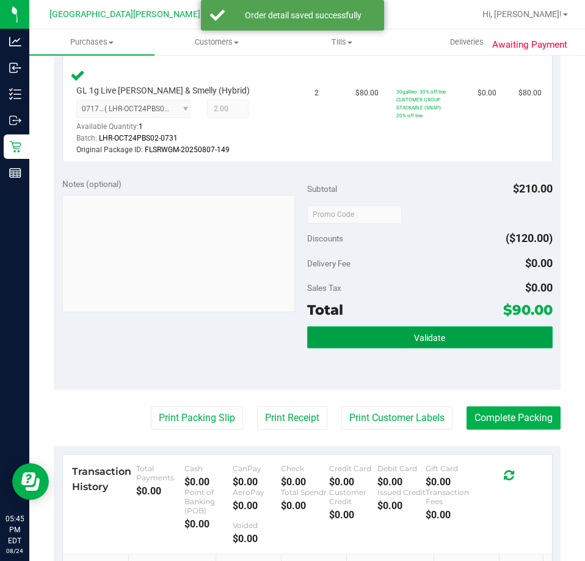
click at [432, 336] on span "Validate" at bounding box center [429, 338] width 31 height 10
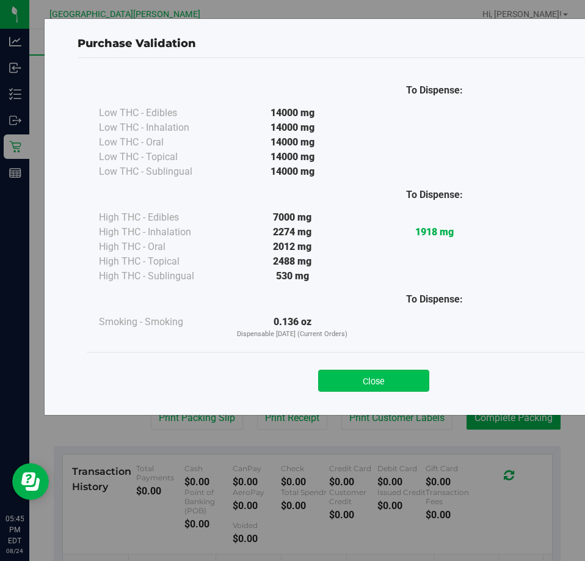
click at [381, 382] on button "Close" at bounding box center [373, 380] width 111 height 22
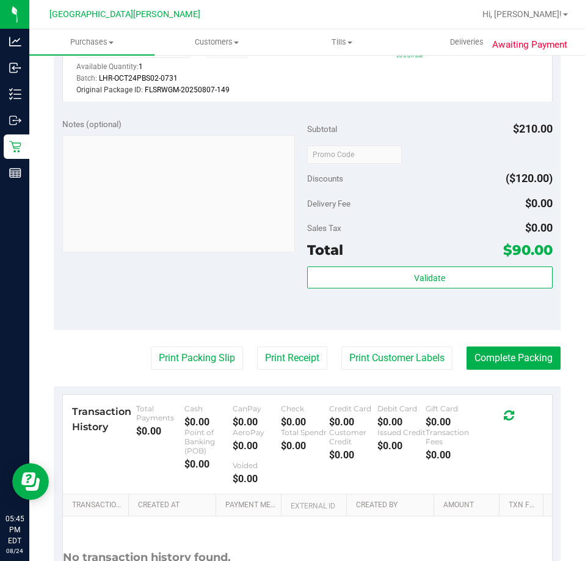
scroll to position [488, 0]
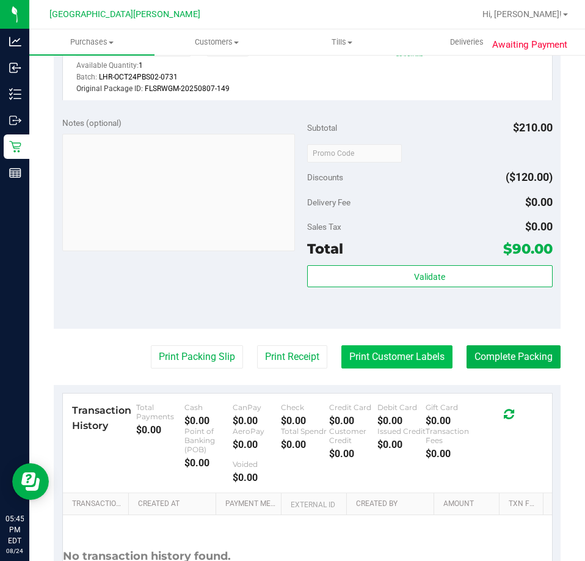
click at [386, 367] on button "Print Customer Labels" at bounding box center [396, 356] width 111 height 23
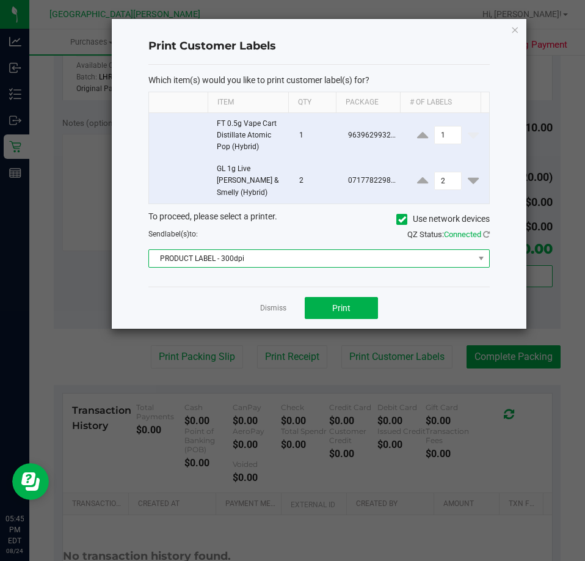
click at [330, 250] on span "PRODUCT LABEL - 300dpi" at bounding box center [311, 258] width 325 height 17
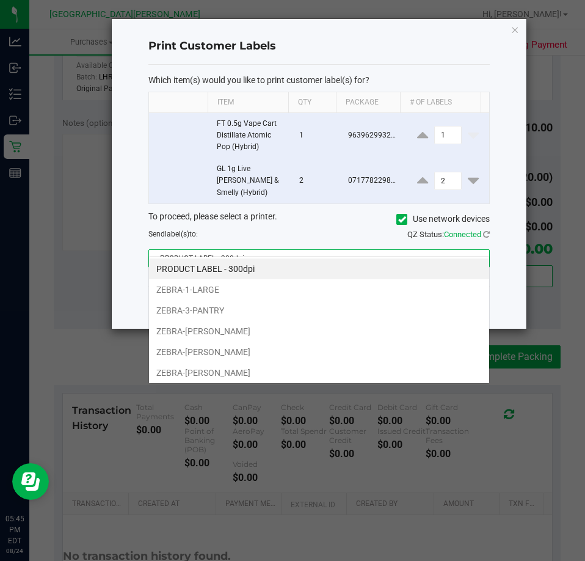
scroll to position [18, 341]
click at [226, 376] on li "ZEBRA-[PERSON_NAME]" at bounding box center [319, 372] width 340 height 21
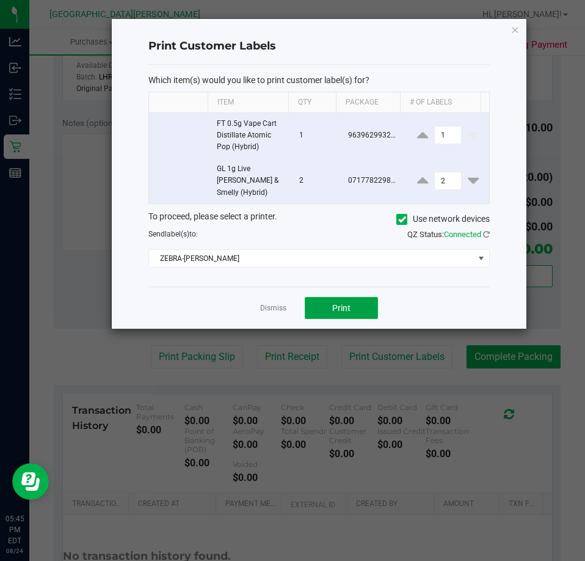
click at [344, 303] on span "Print" at bounding box center [341, 308] width 18 height 10
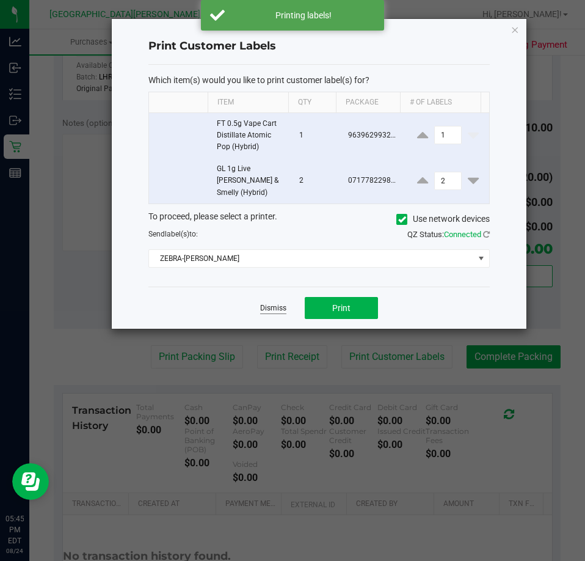
click at [271, 303] on link "Dismiss" at bounding box center [273, 308] width 26 height 10
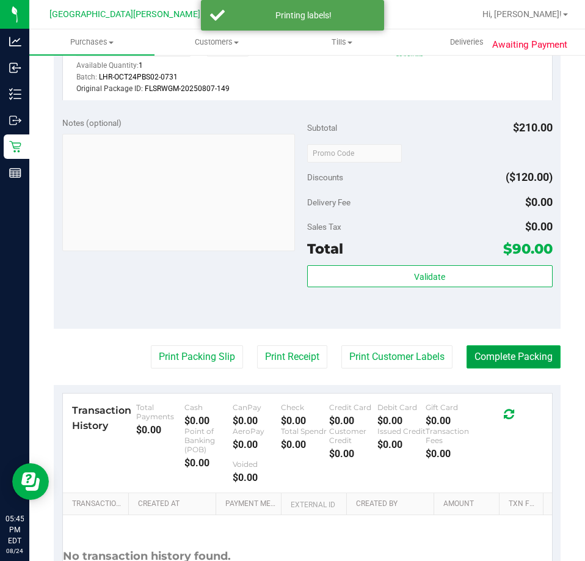
click at [504, 354] on button "Complete Packing" at bounding box center [513, 356] width 94 height 23
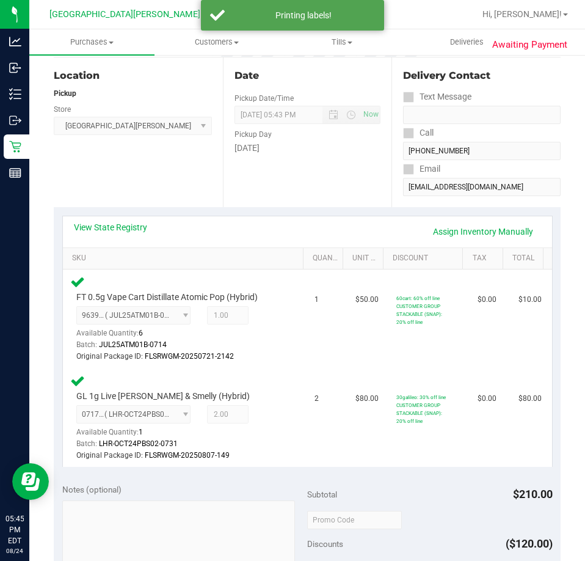
scroll to position [0, 0]
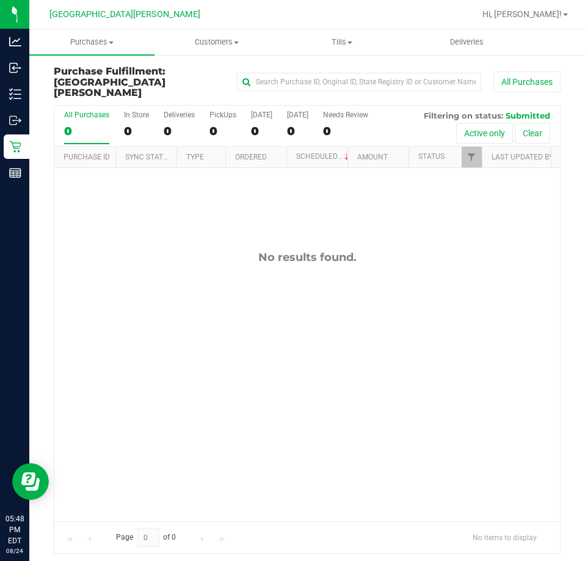
click at [135, 250] on div "No results found." at bounding box center [307, 256] width 506 height 13
click at [93, 38] on span "Purchases" at bounding box center [91, 42] width 125 height 11
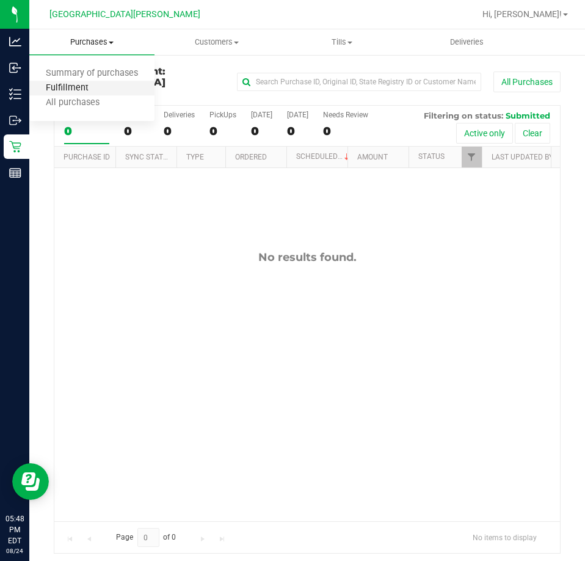
click at [74, 89] on span "Fulfillment" at bounding box center [67, 88] width 76 height 10
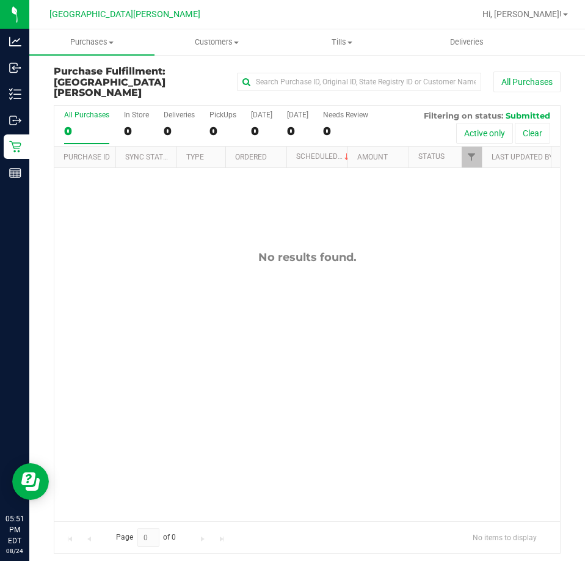
drag, startPoint x: 133, startPoint y: 257, endPoint x: 89, endPoint y: 213, distance: 62.2
click at [133, 250] on div "No results found." at bounding box center [307, 385] width 506 height 435
